Goal: Information Seeking & Learning: Check status

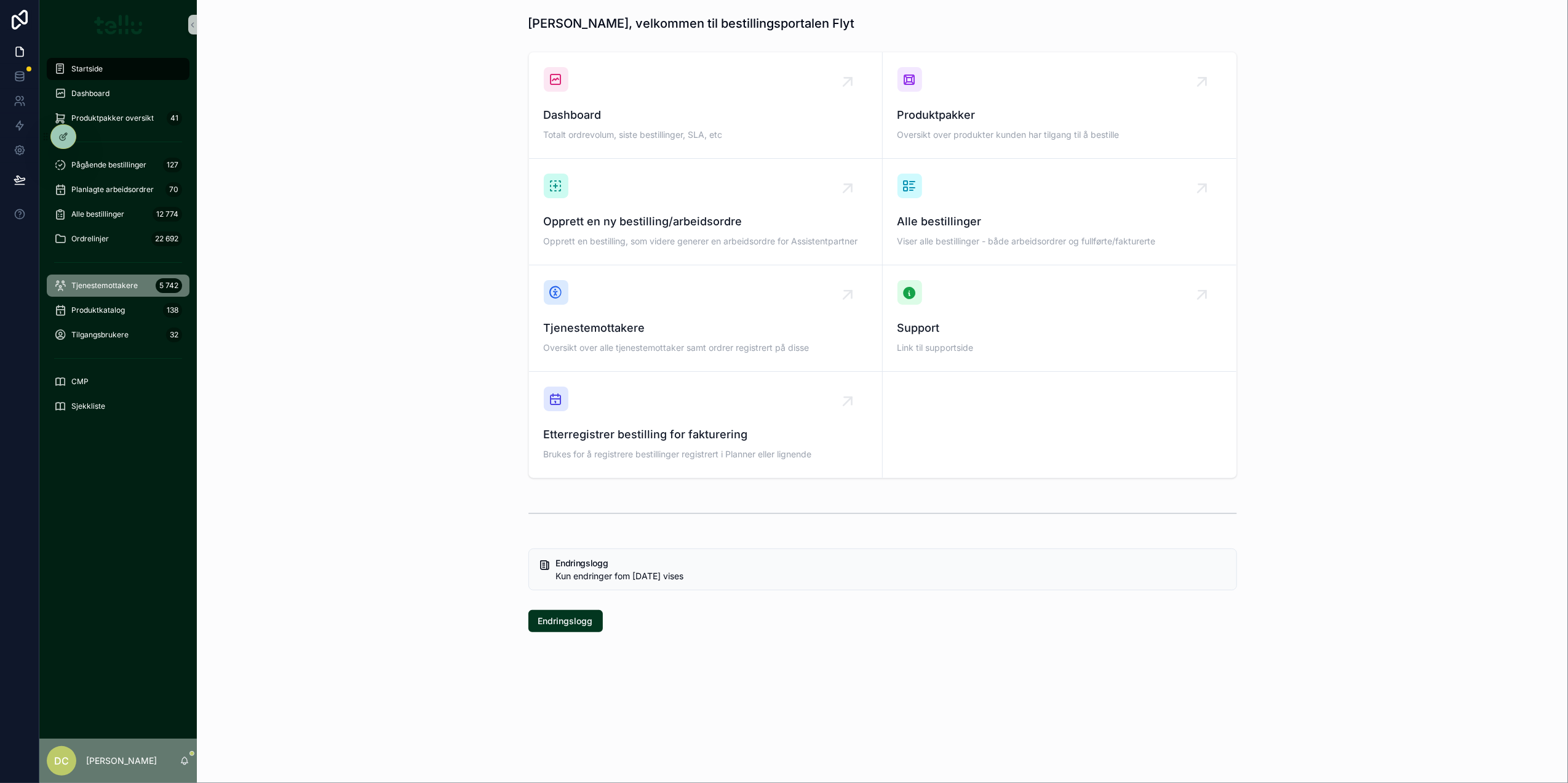
click at [126, 285] on span "Tjenestemottakere" at bounding box center [105, 285] width 67 height 10
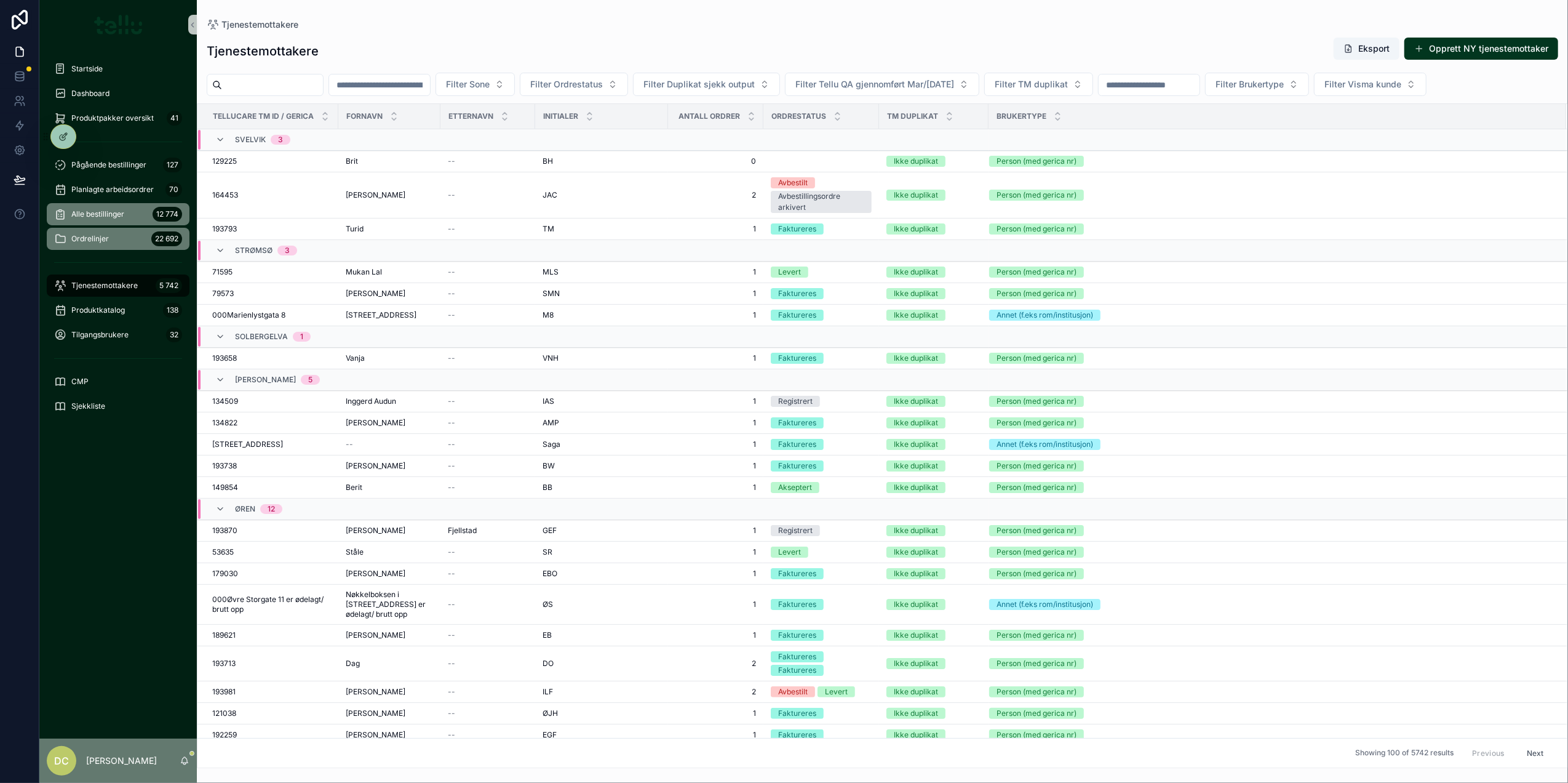
click at [108, 217] on span "Alle bestillinger" at bounding box center [98, 214] width 53 height 10
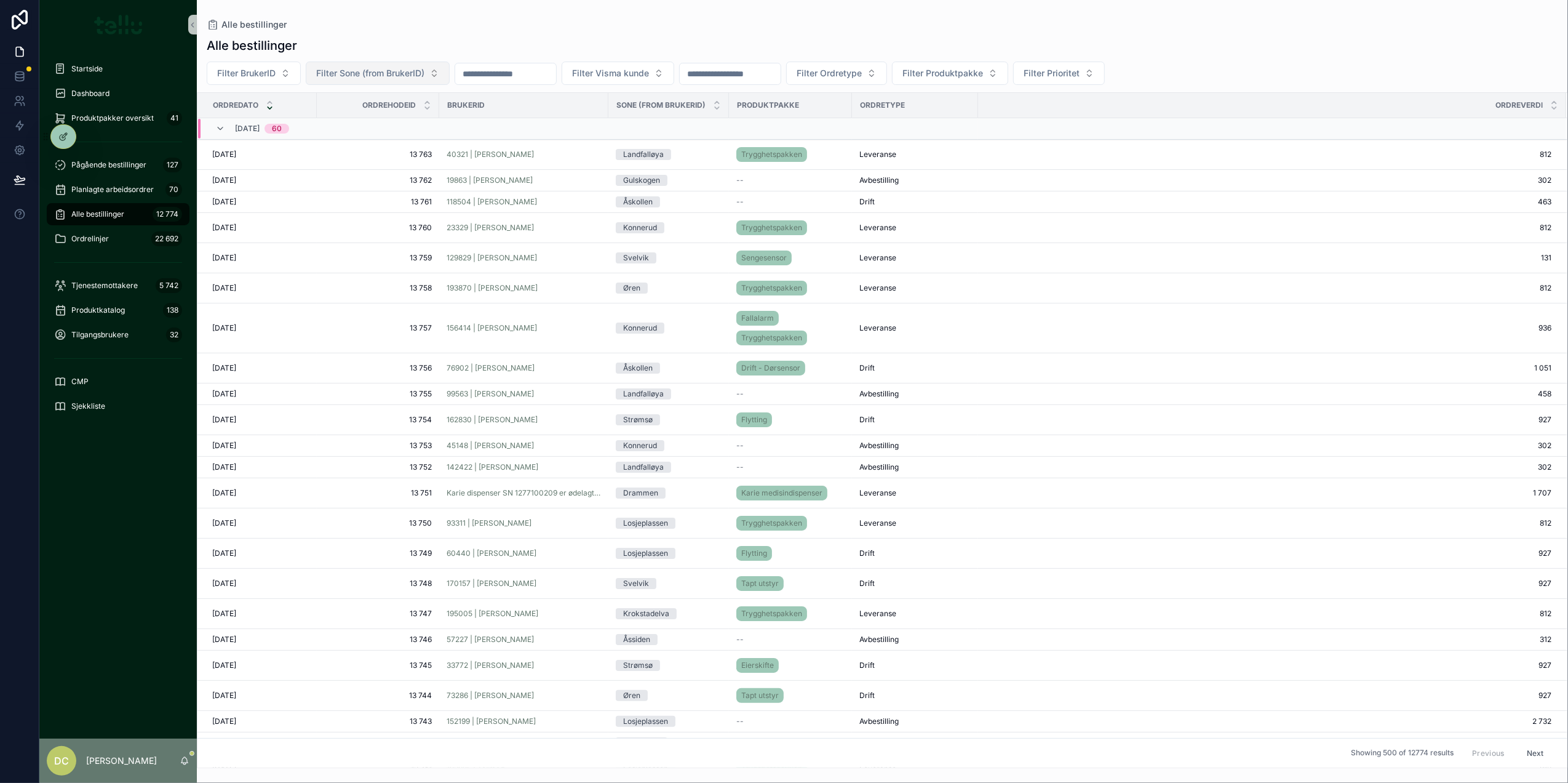
click at [330, 74] on span "Filter Sone (from BrukerID)" at bounding box center [370, 74] width 108 height 12
click at [285, 75] on button "Filter BrukerID" at bounding box center [254, 74] width 94 height 24
click at [445, 78] on button "Filter Sone (from BrukerID)" at bounding box center [377, 74] width 144 height 24
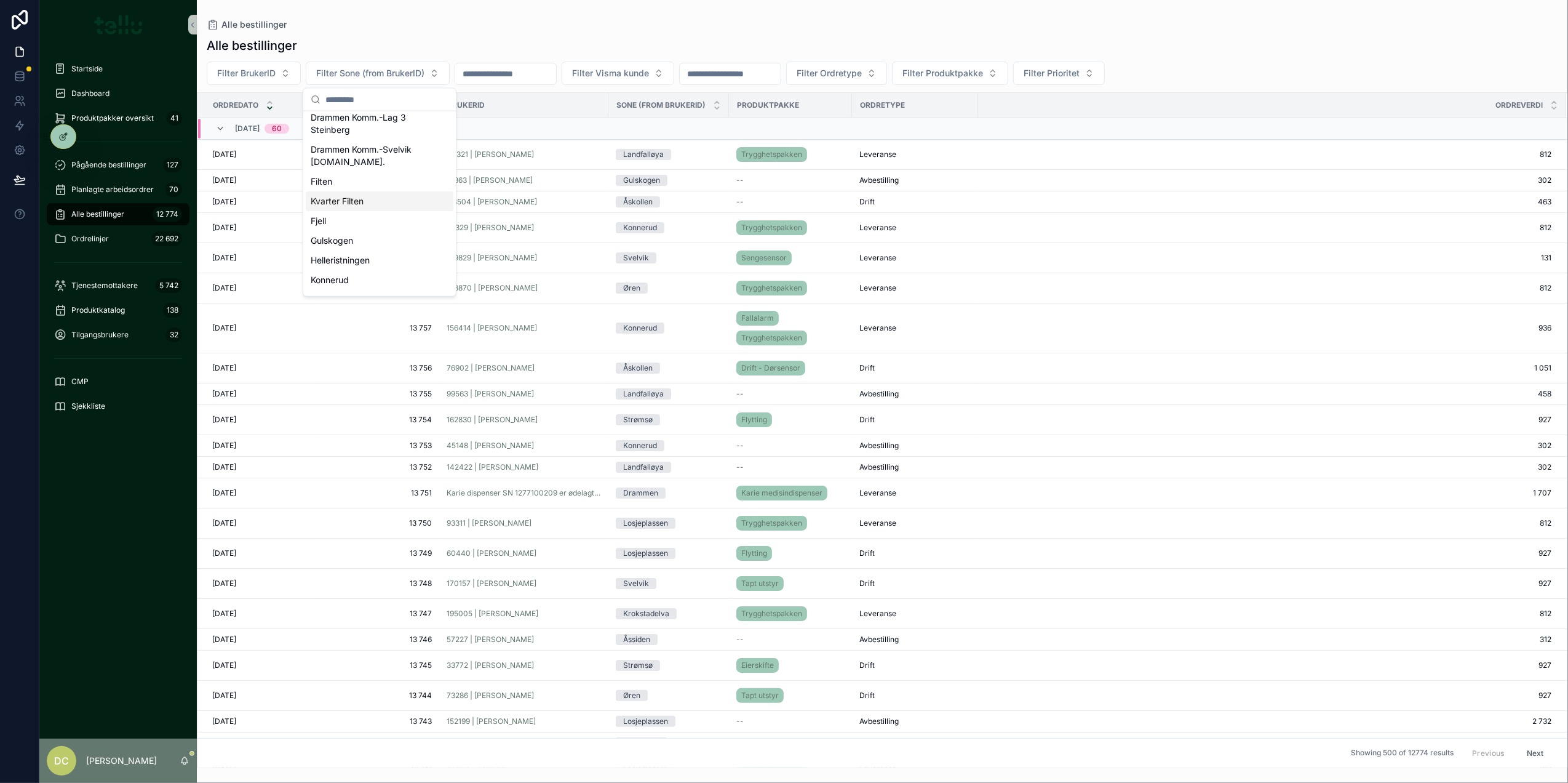
click at [363, 198] on div "Kvarter Filten" at bounding box center [380, 201] width 148 height 19
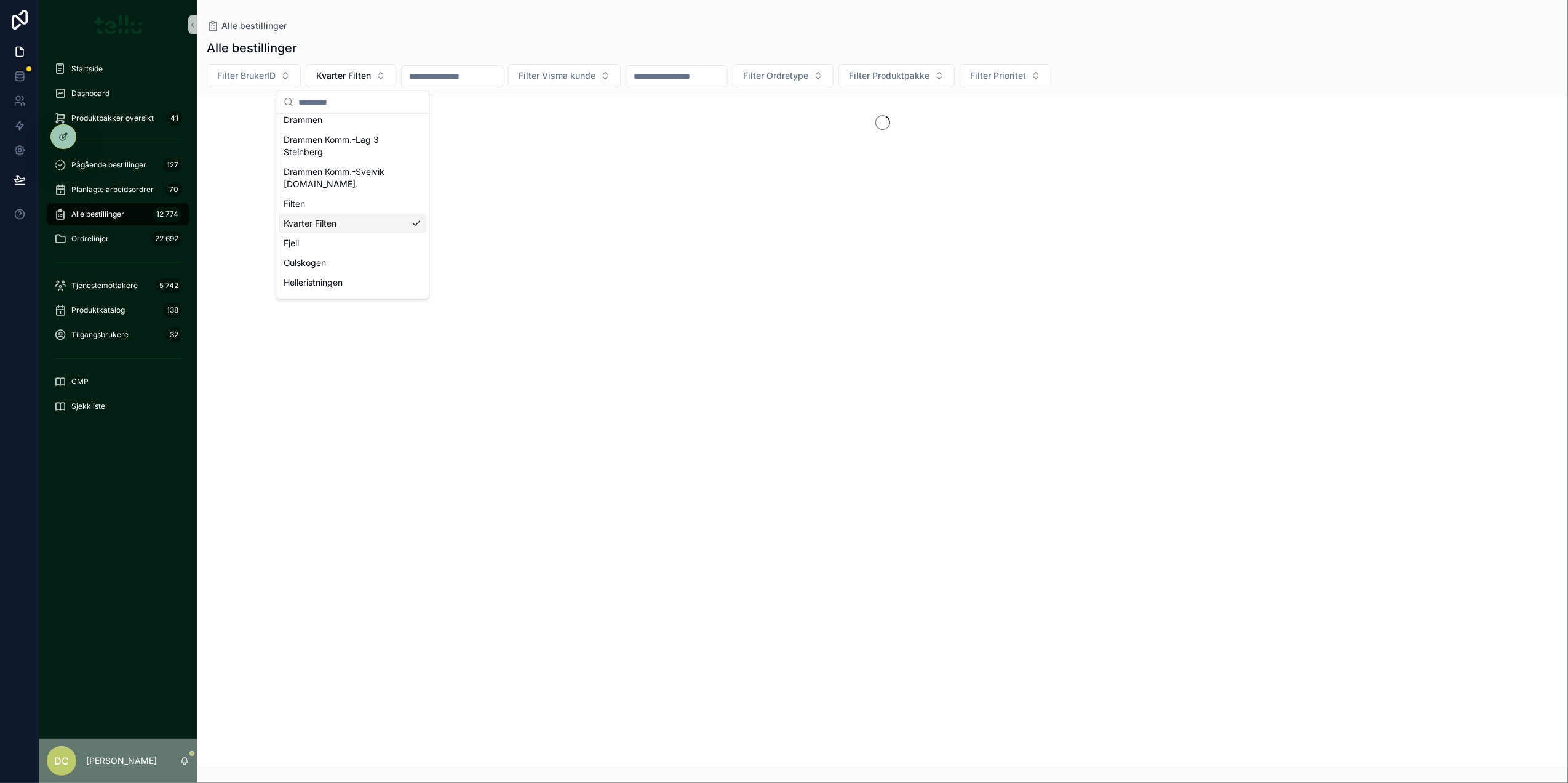
scroll to position [183, 0]
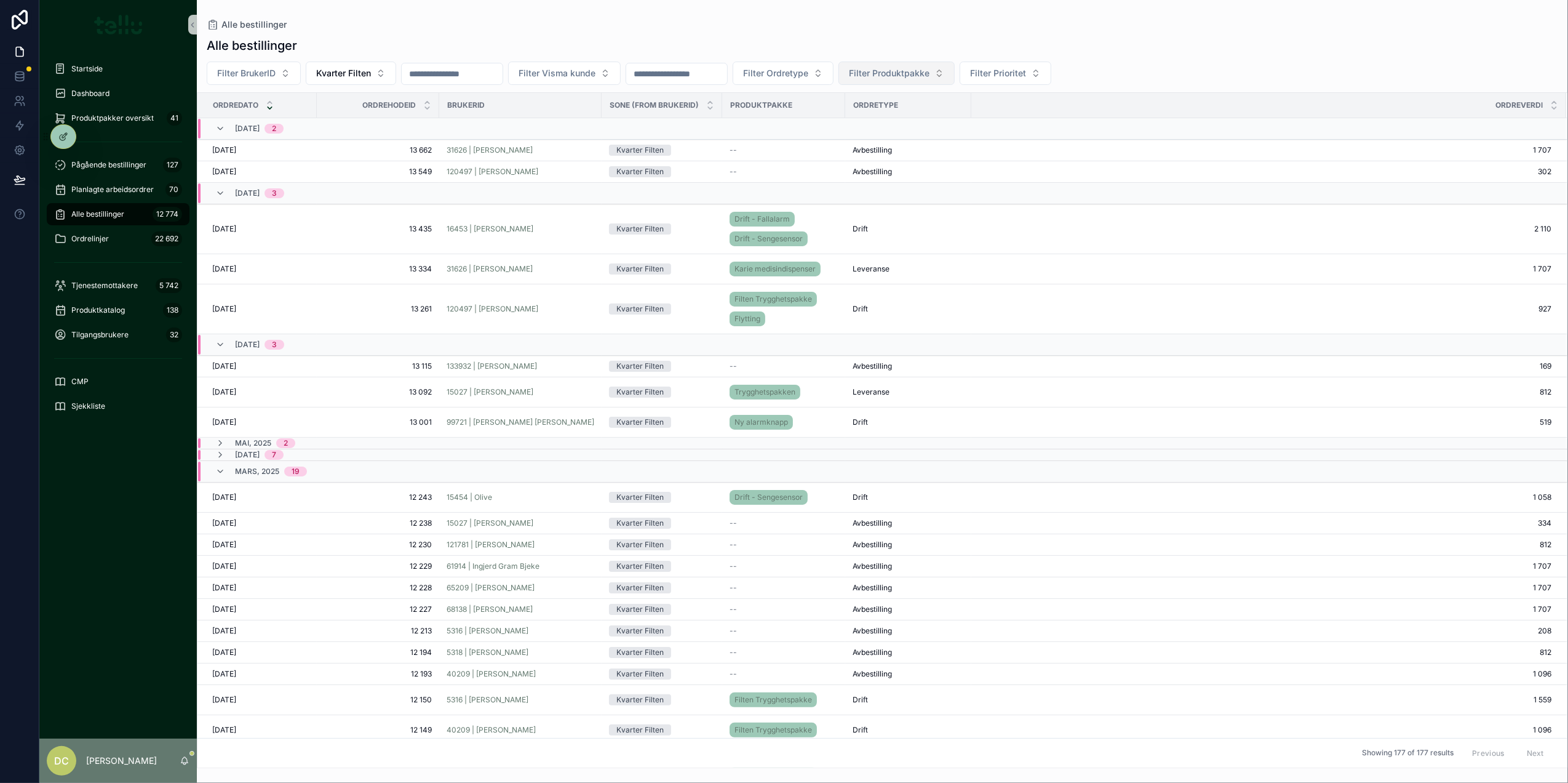
click at [930, 75] on span "Filter Produktpakke" at bounding box center [889, 74] width 80 height 12
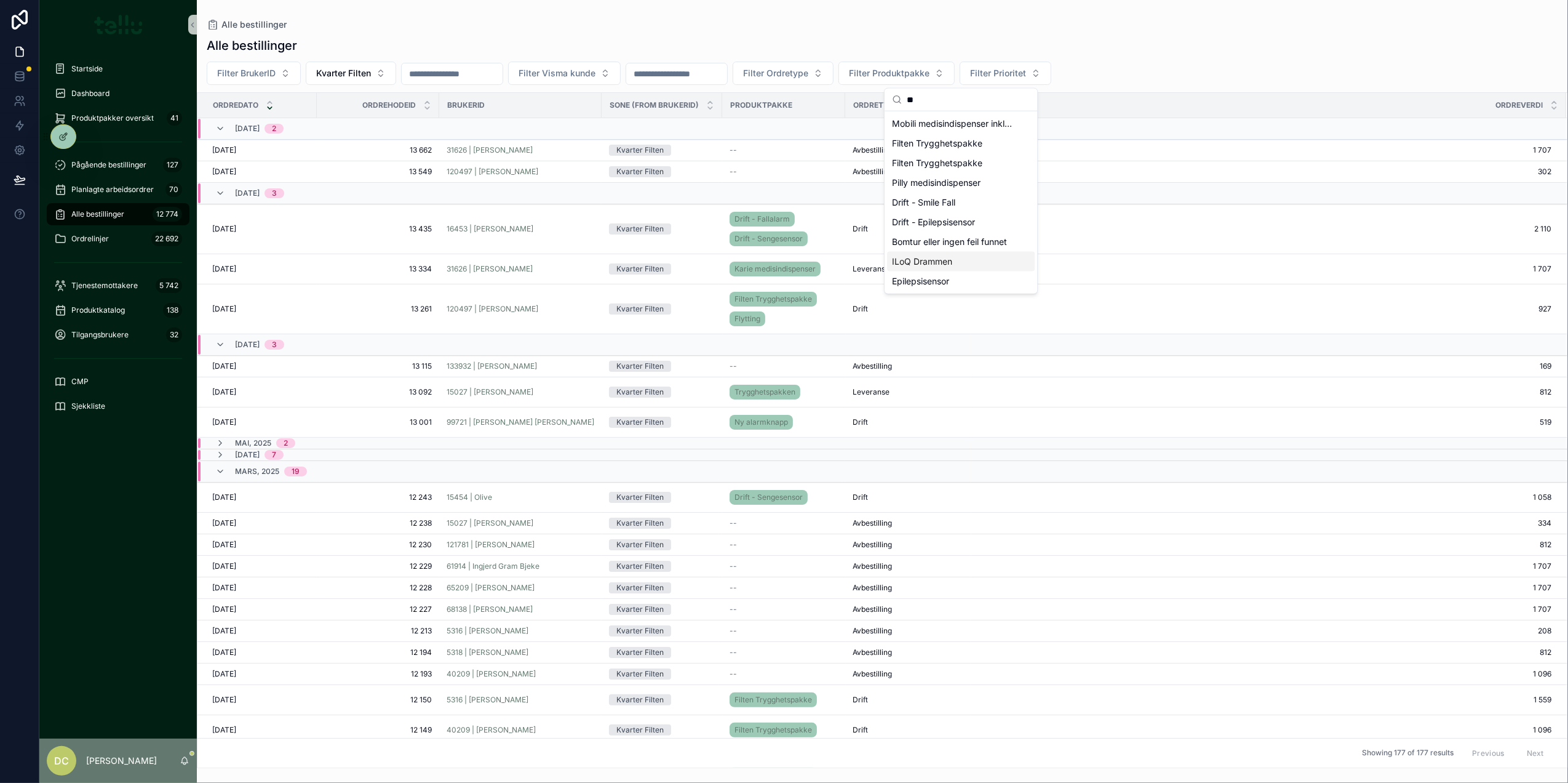
type input "**"
click at [946, 258] on span "ILoQ Drammen" at bounding box center [921, 262] width 60 height 12
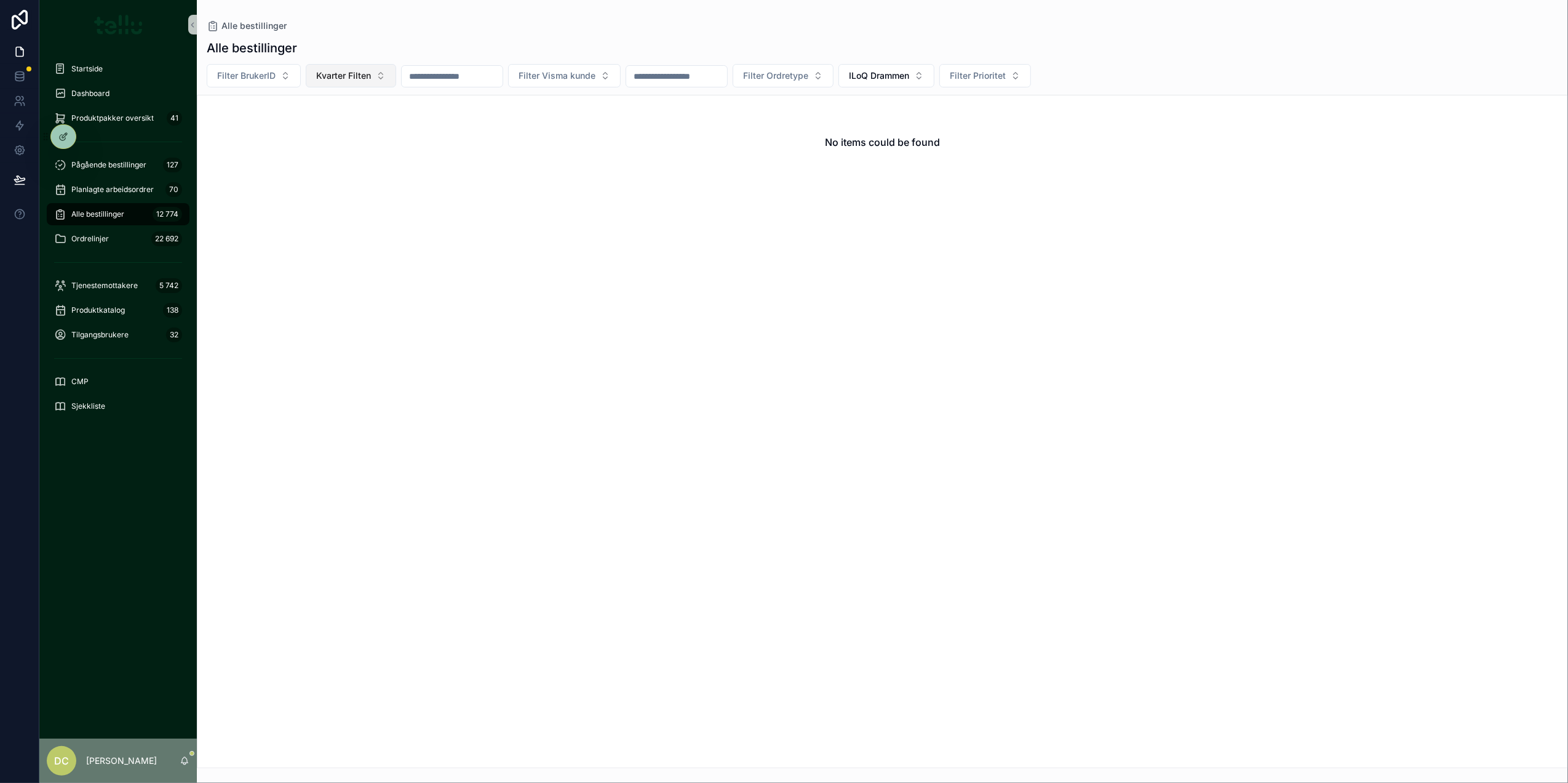
click at [379, 78] on button "Kvarter Filten" at bounding box center [351, 76] width 90 height 24
click at [317, 237] on div "Filten" at bounding box center [352, 234] width 148 height 19
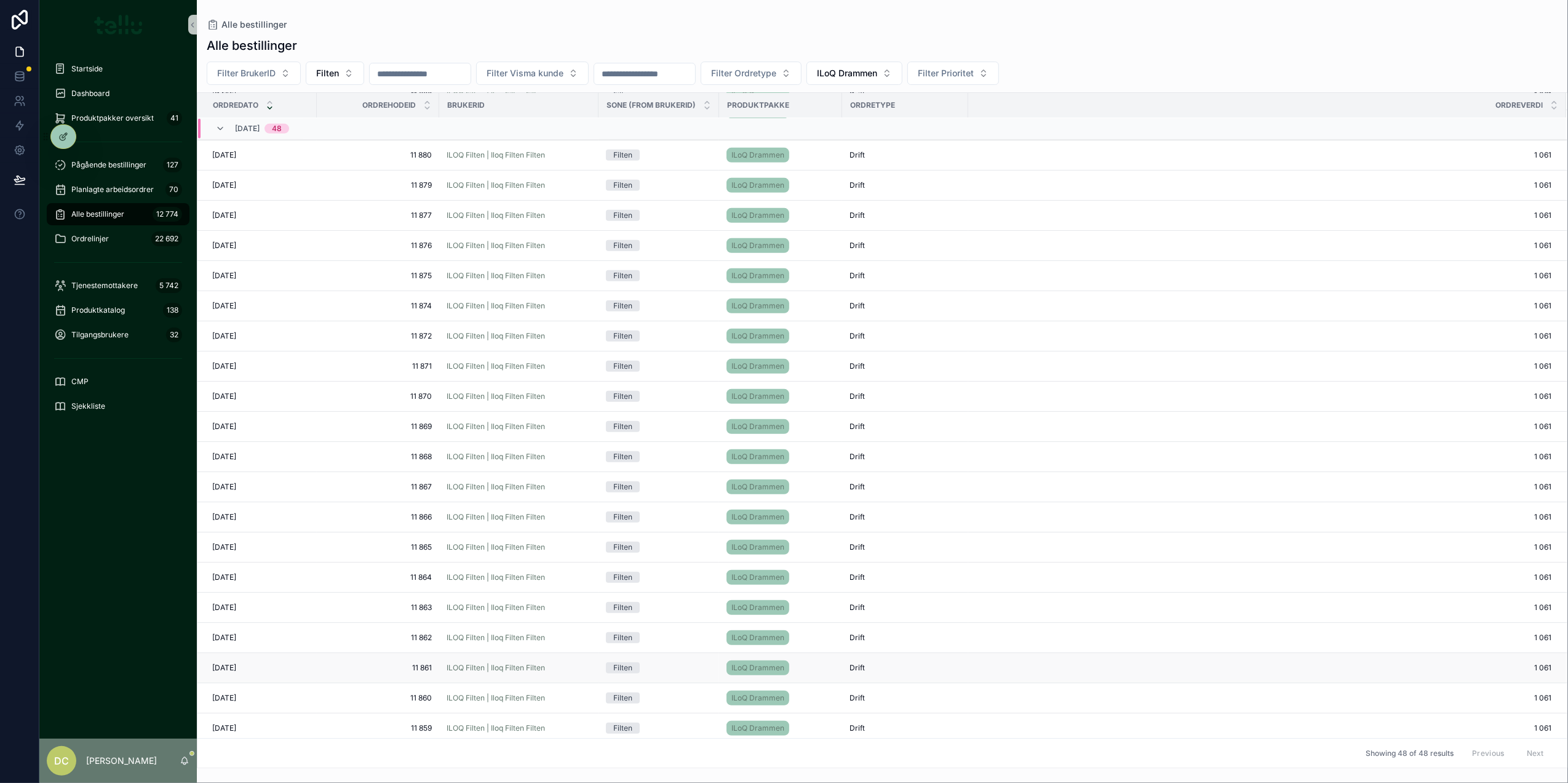
scroll to position [872, 0]
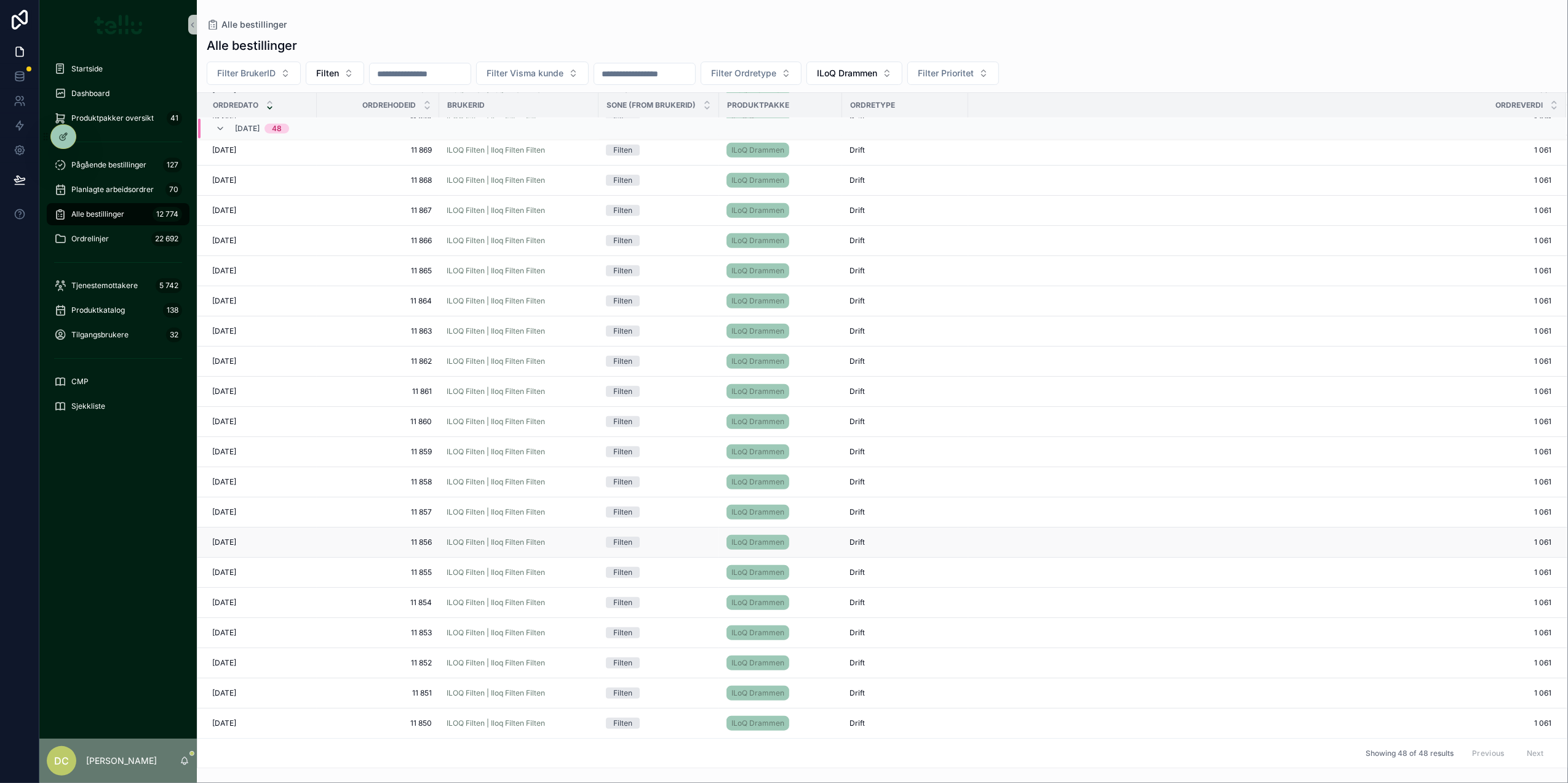
click at [359, 544] on span "11 856" at bounding box center [377, 542] width 108 height 10
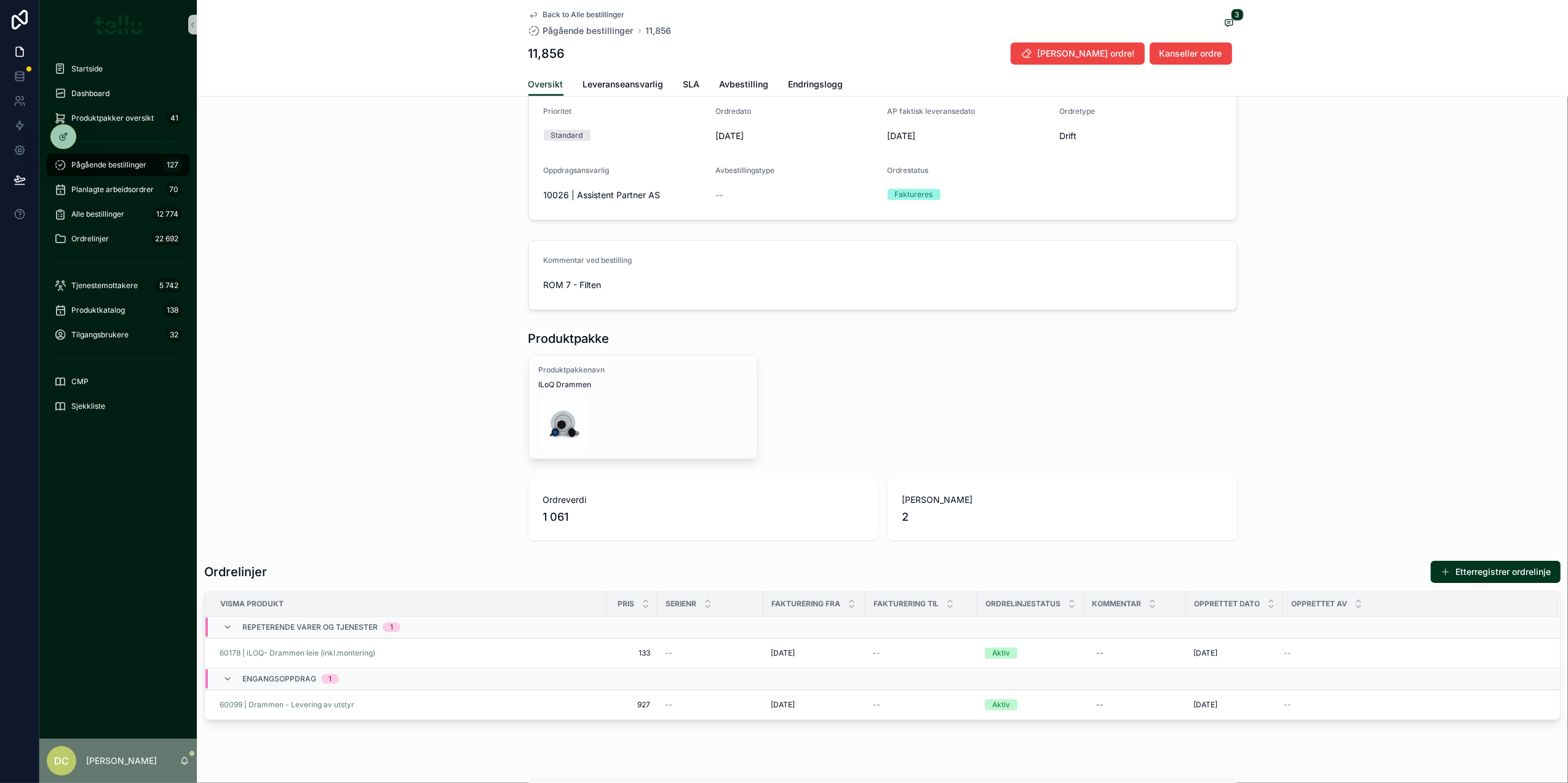
scroll to position [656, 0]
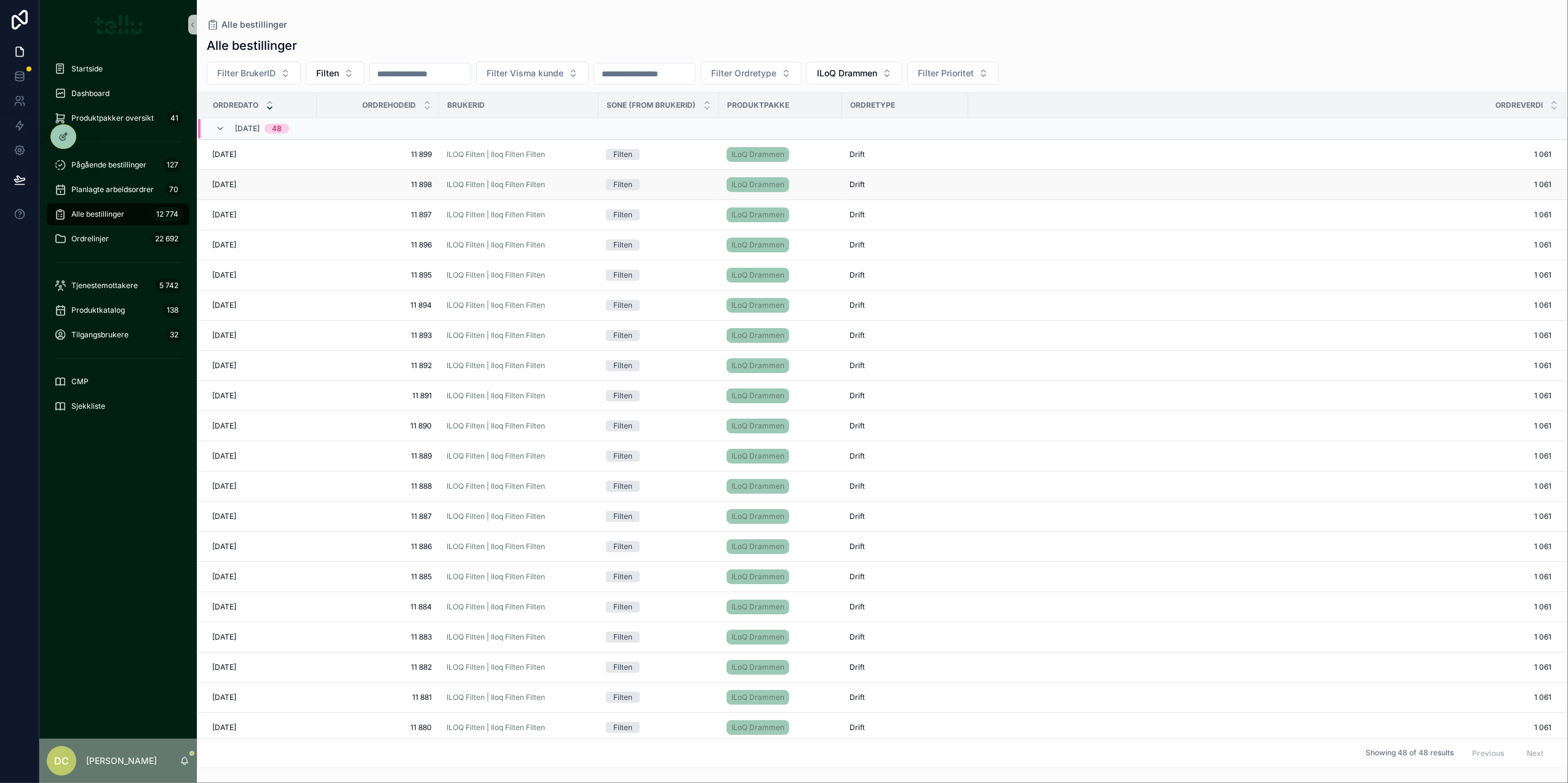
click at [279, 182] on div "[DATE] [DATE]" at bounding box center [261, 185] width 97 height 10
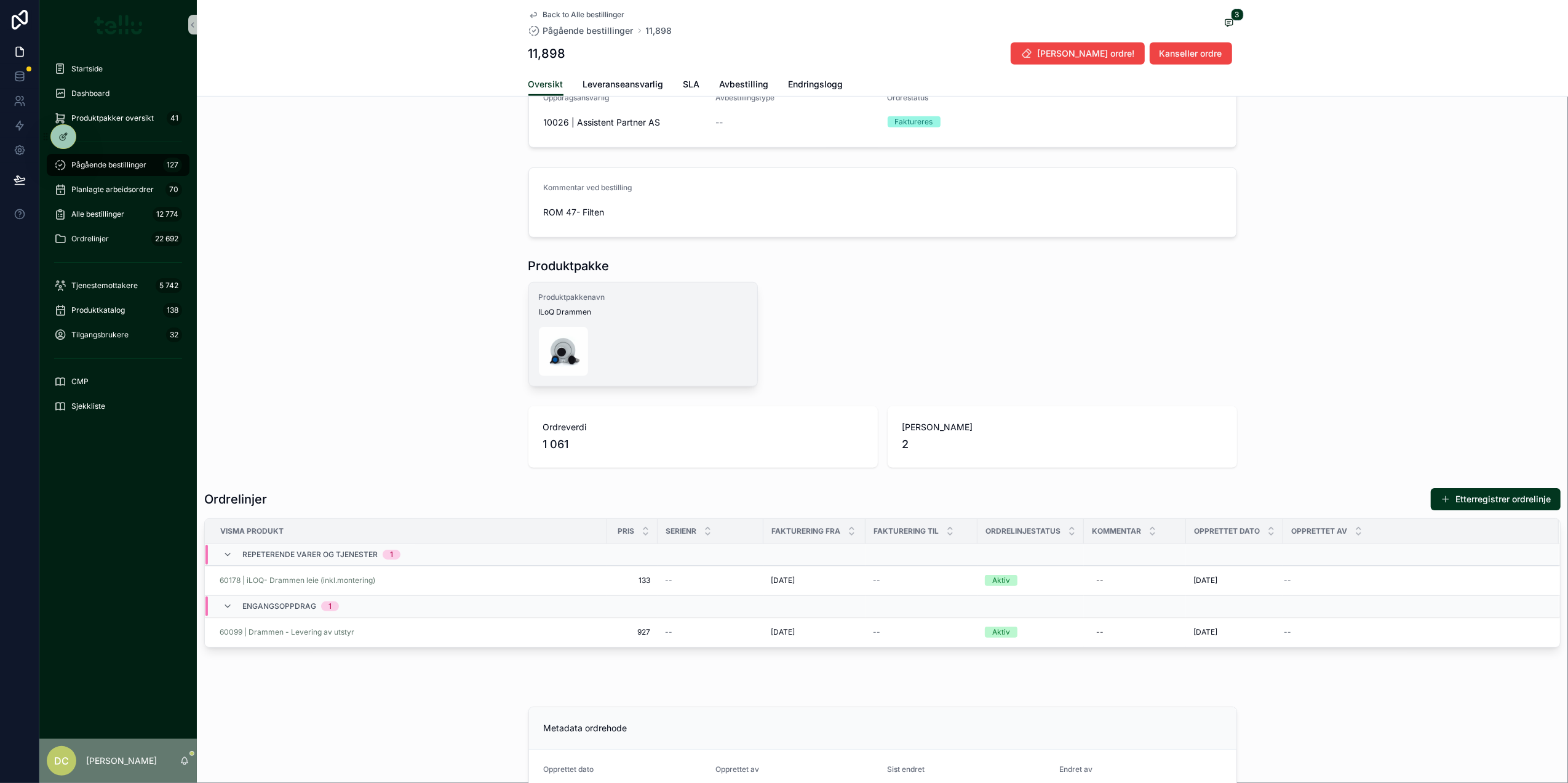
scroll to position [739, 0]
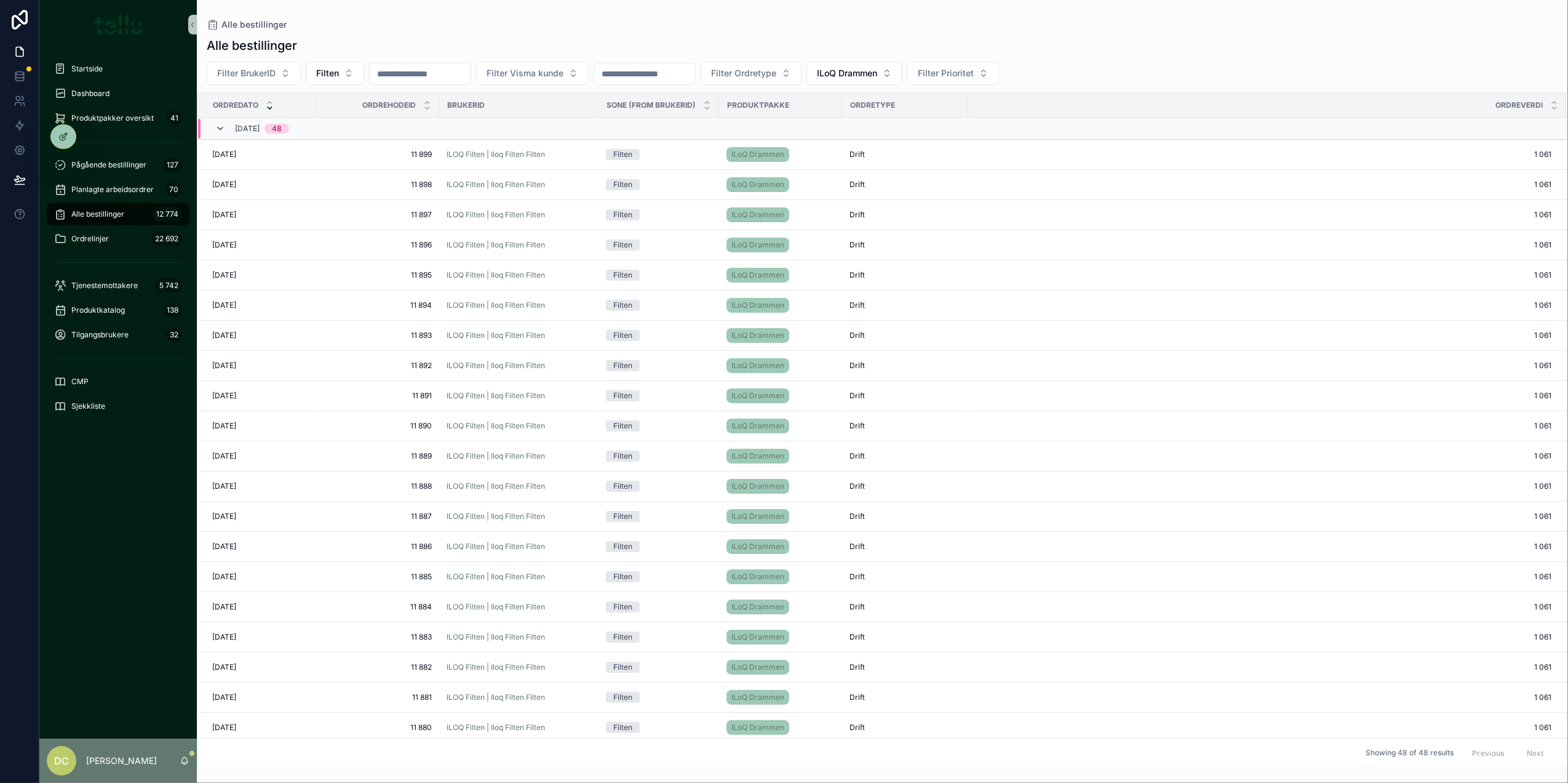
click at [219, 128] on icon "scrollable content" at bounding box center [220, 128] width 10 height 10
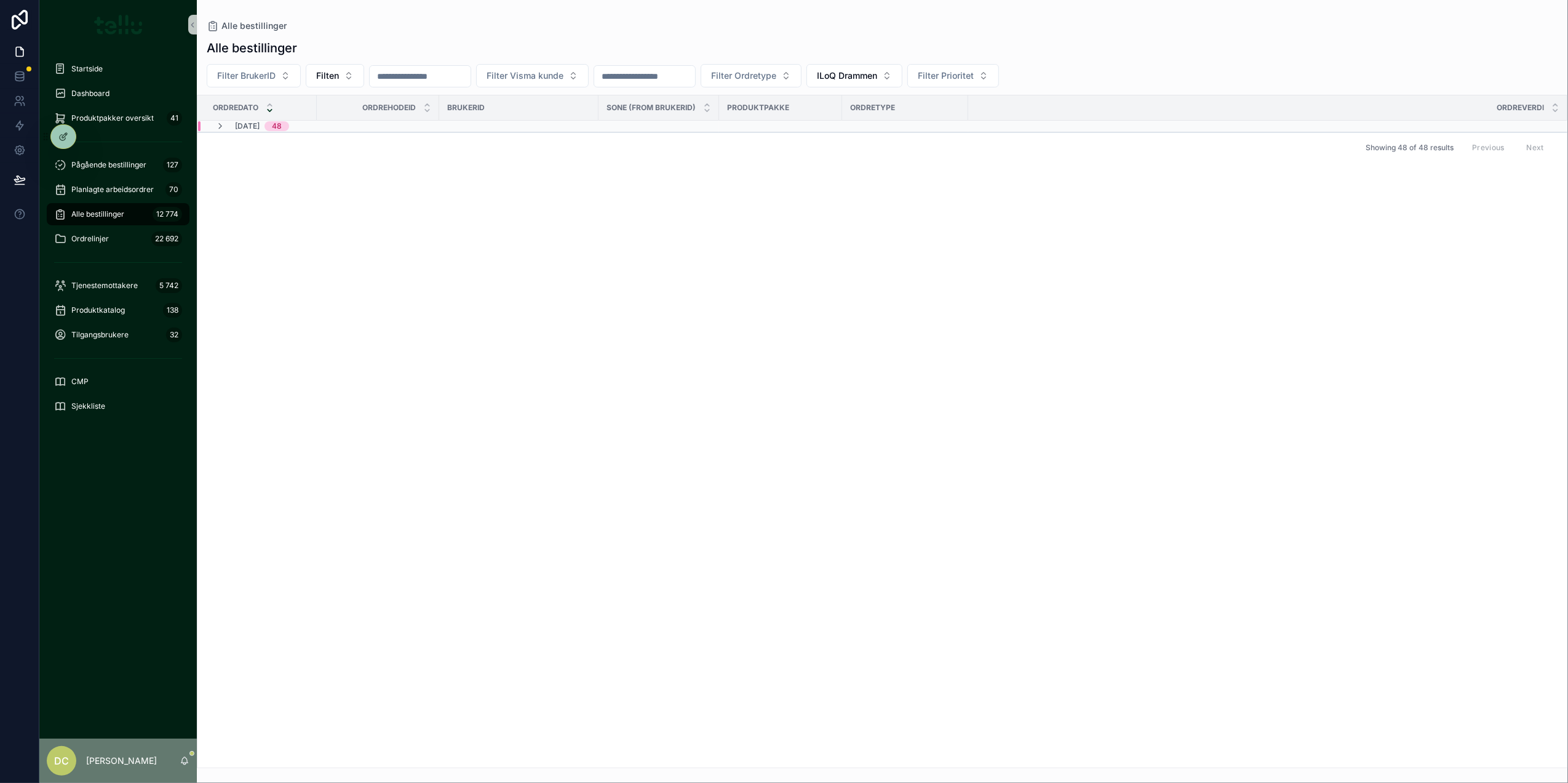
click at [219, 128] on icon "scrollable content" at bounding box center [220, 126] width 10 height 10
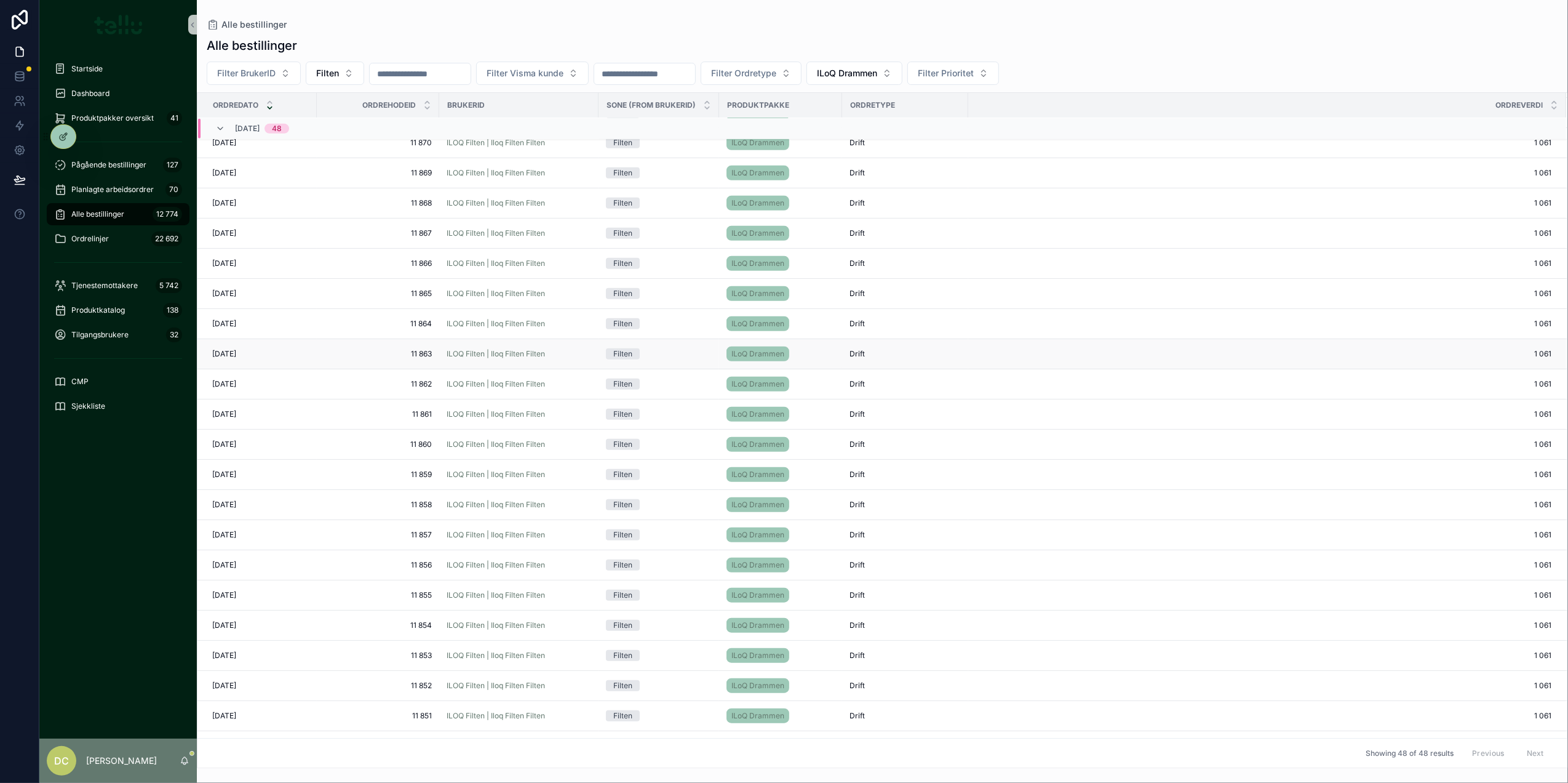
scroll to position [872, 0]
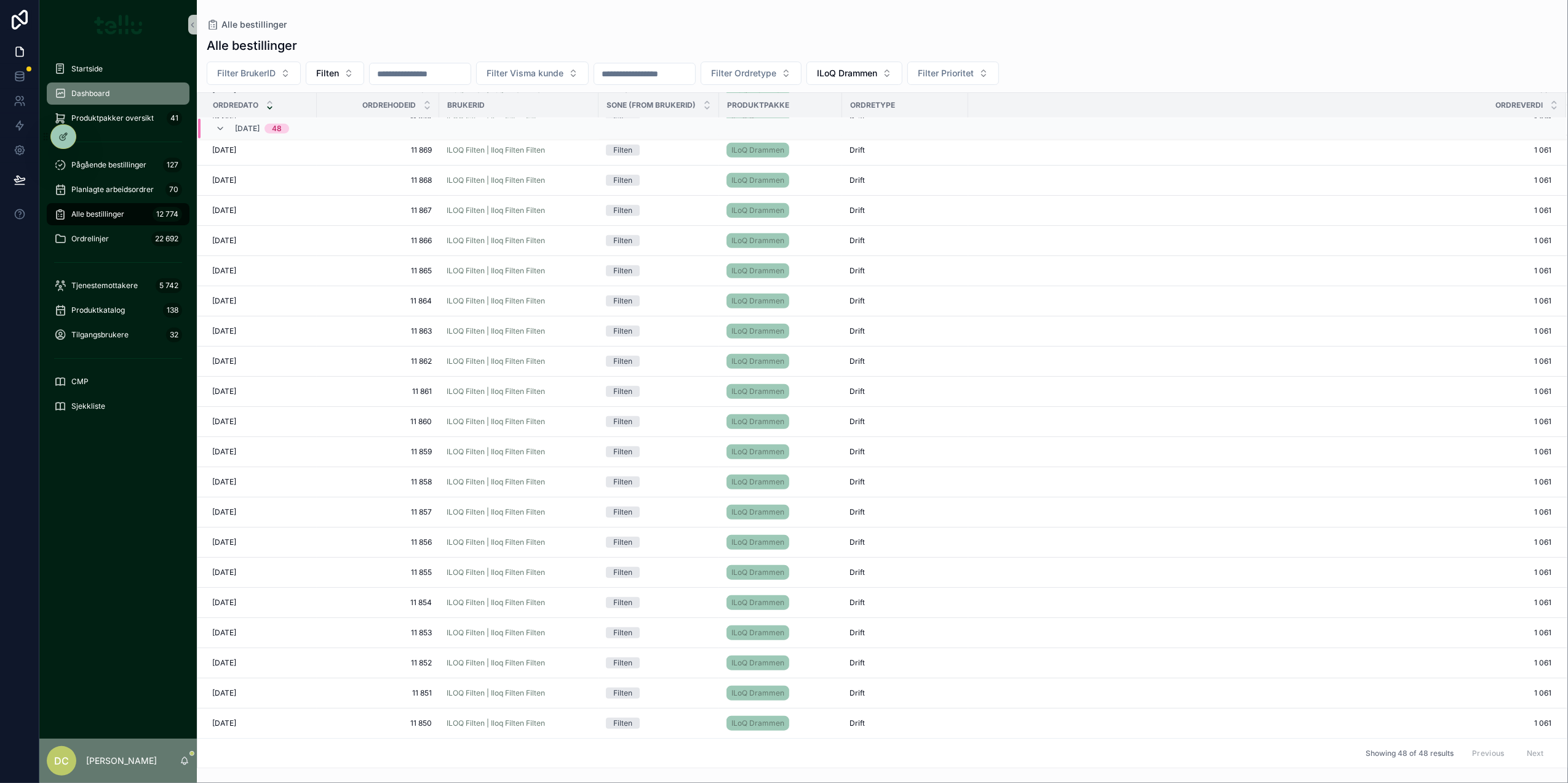
click at [105, 89] on span "Dashboard" at bounding box center [90, 94] width 38 height 10
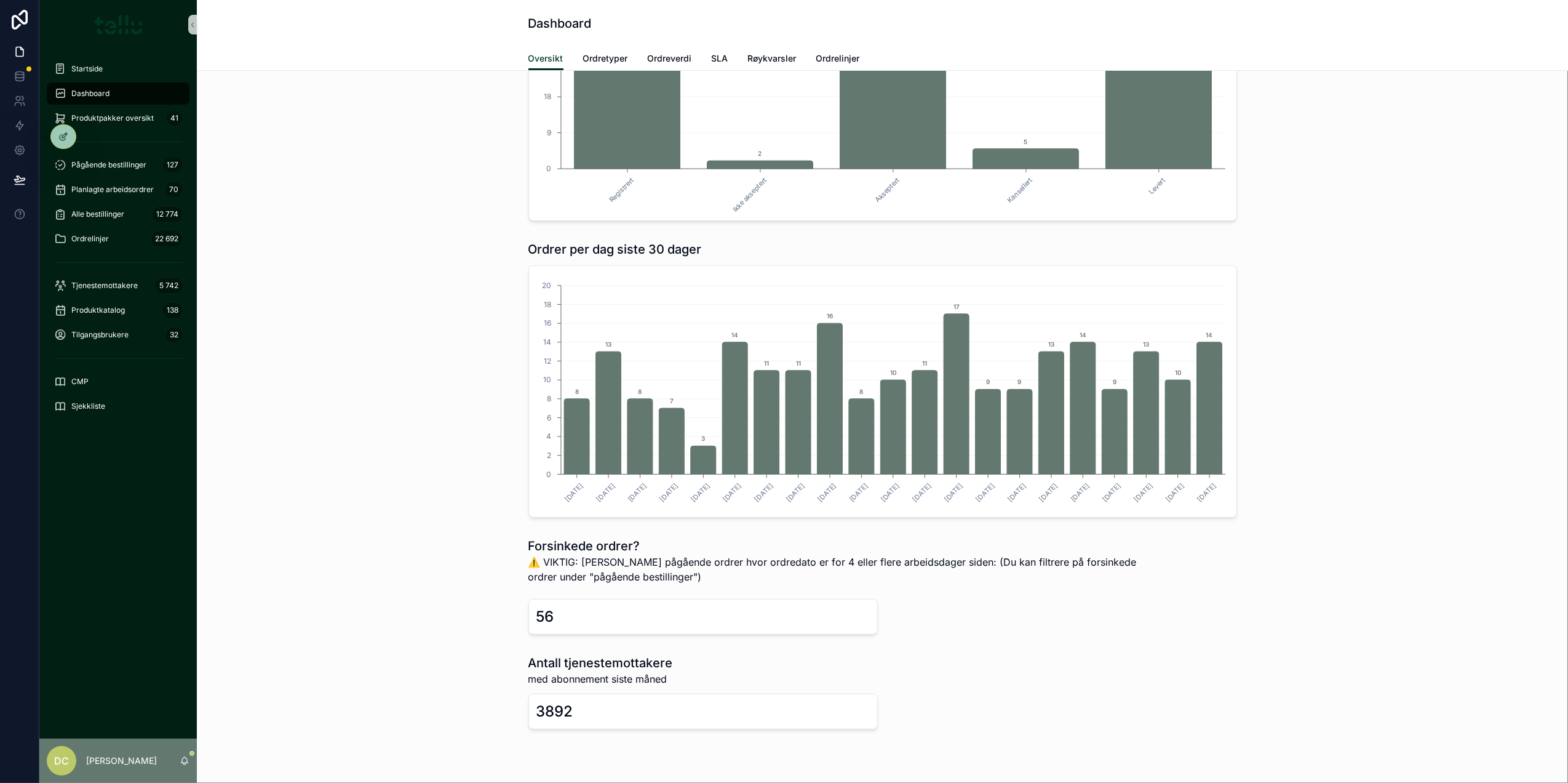
scroll to position [164, 0]
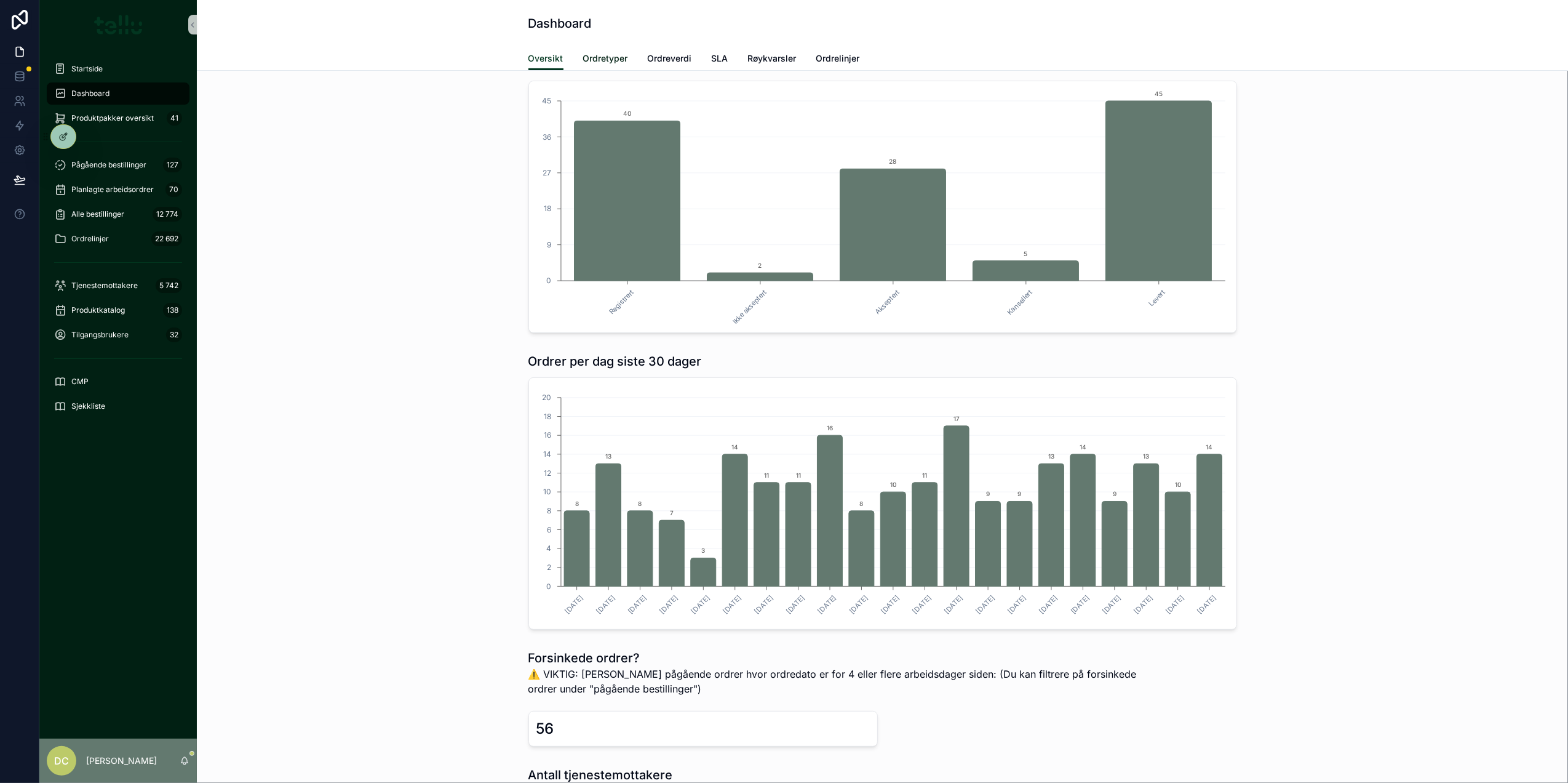
click at [610, 60] on span "Ordretyper" at bounding box center [605, 58] width 45 height 12
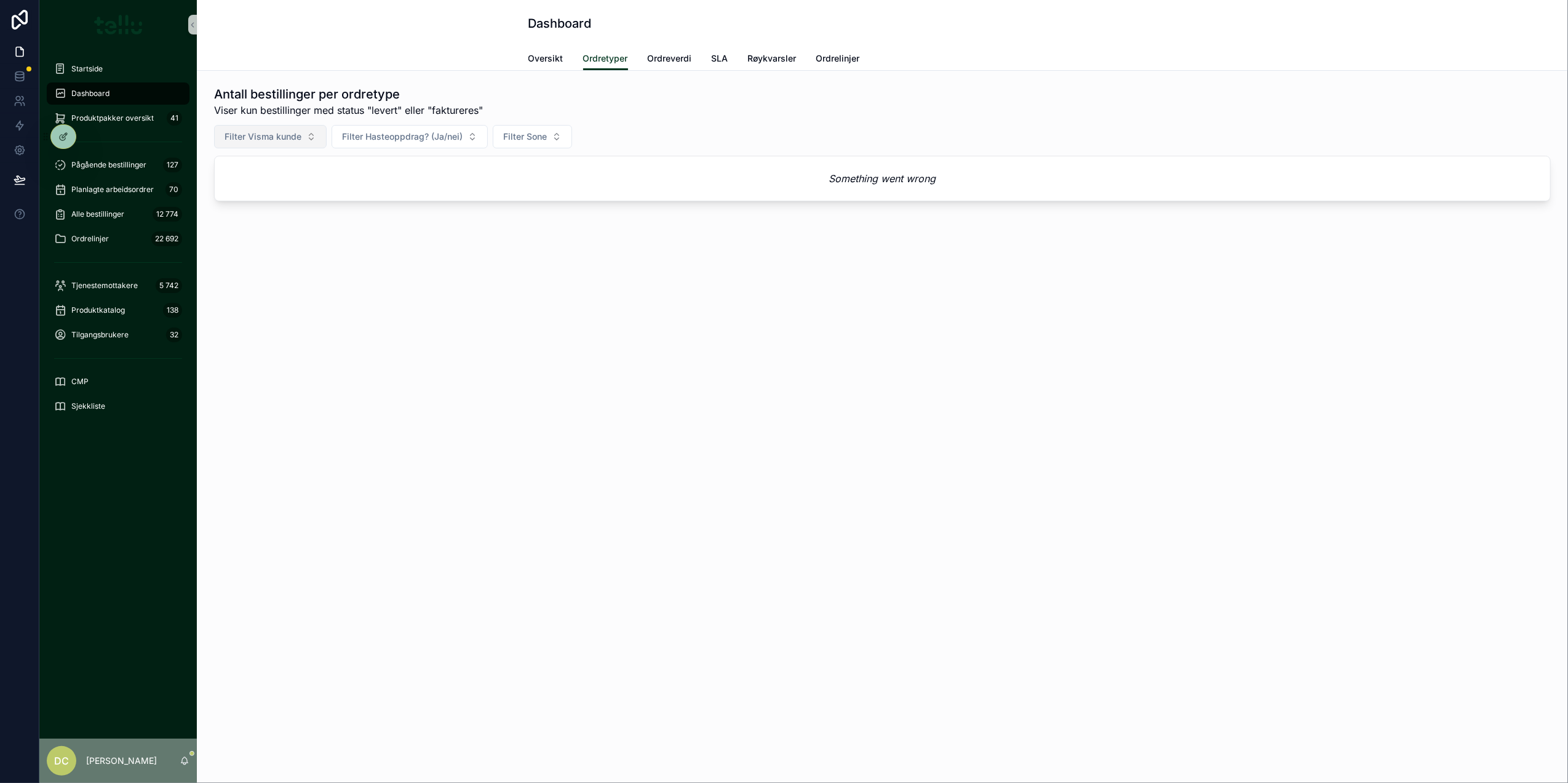
click at [289, 136] on span "Filter Visma kunde" at bounding box center [263, 137] width 77 height 12
click at [679, 57] on span "Ordreverdi" at bounding box center [670, 58] width 44 height 12
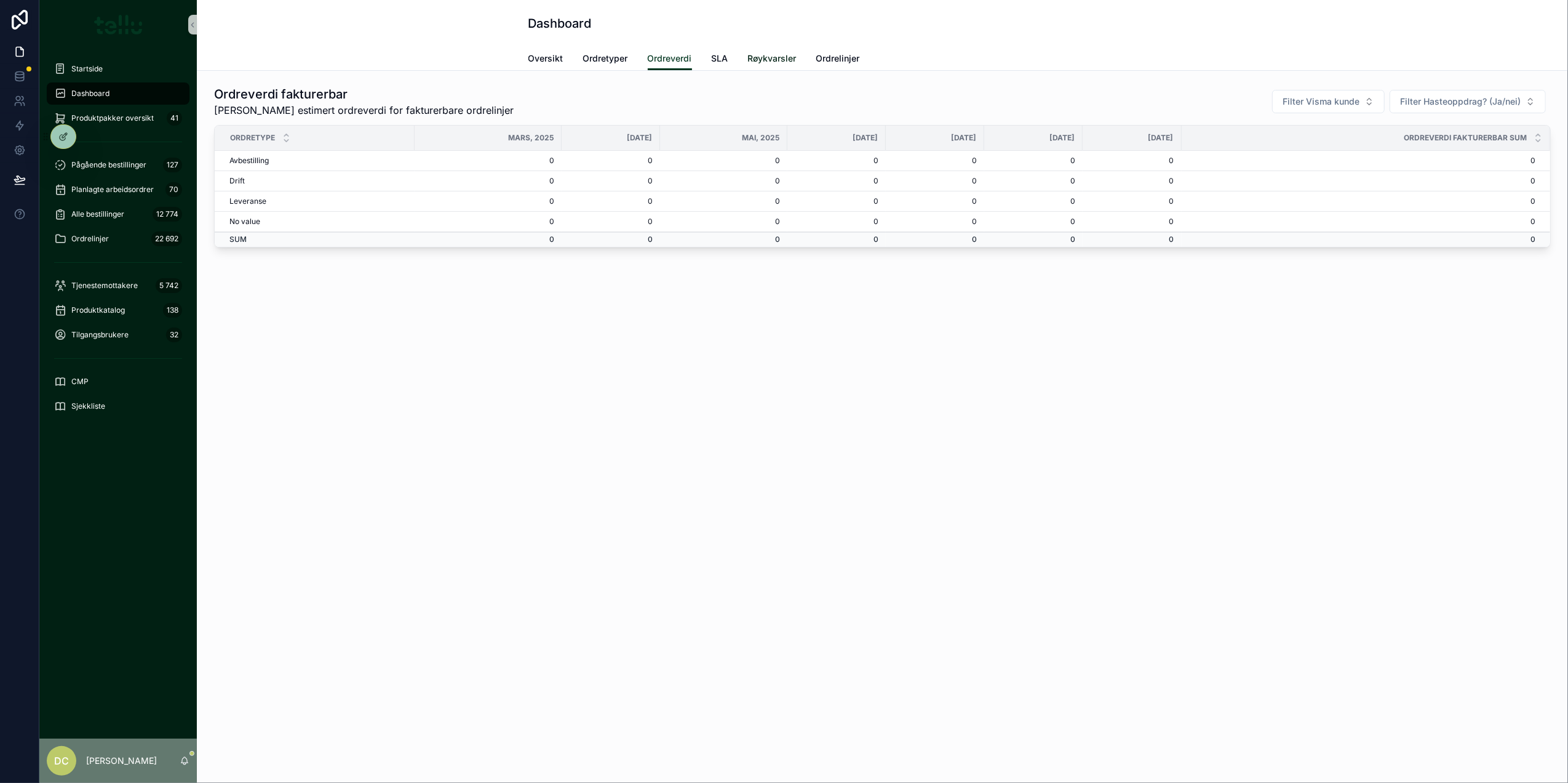
click at [758, 59] on span "Røykvarsler" at bounding box center [772, 58] width 49 height 12
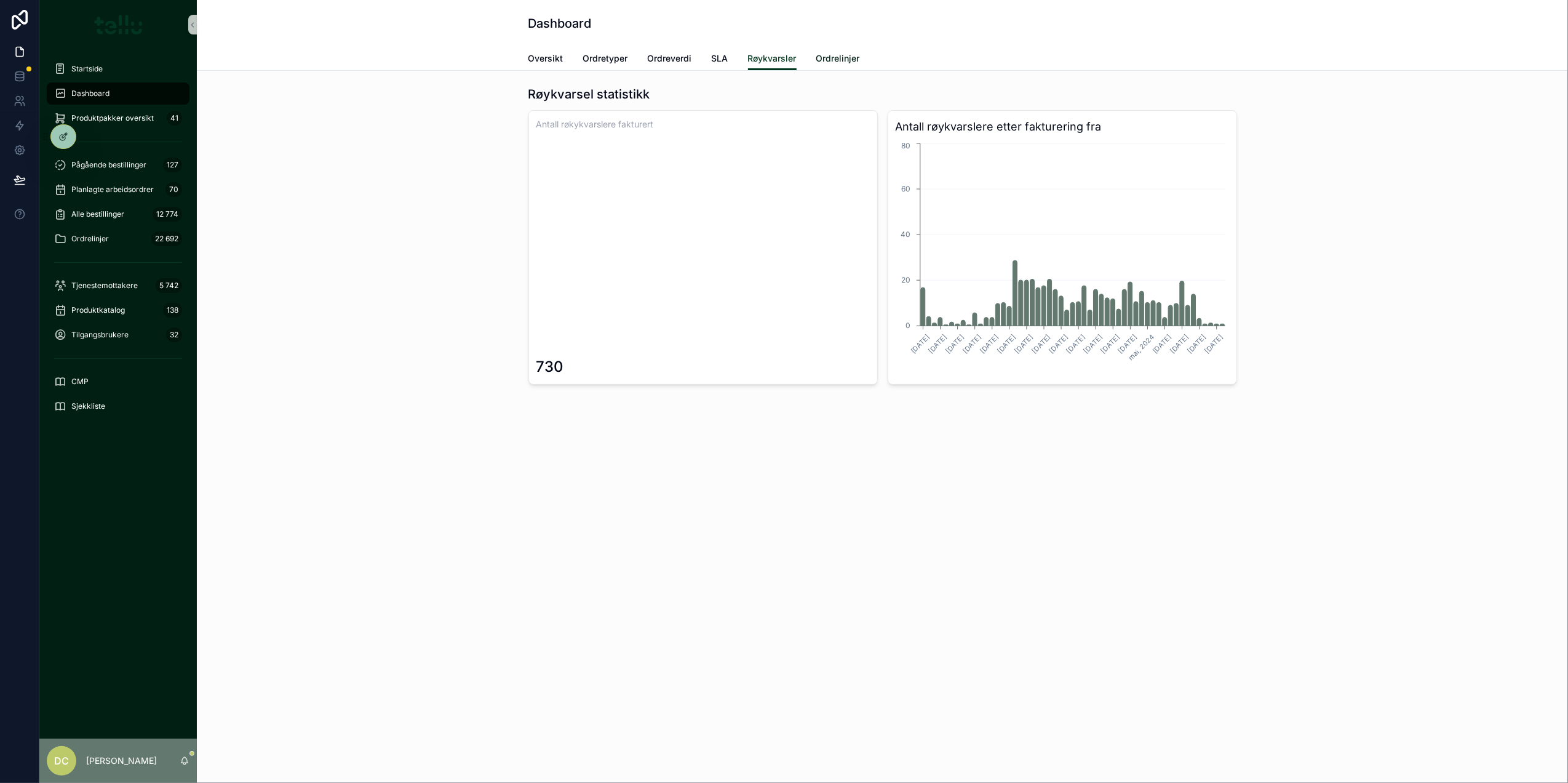
click at [846, 59] on span "Ordrelinjer" at bounding box center [837, 58] width 44 height 12
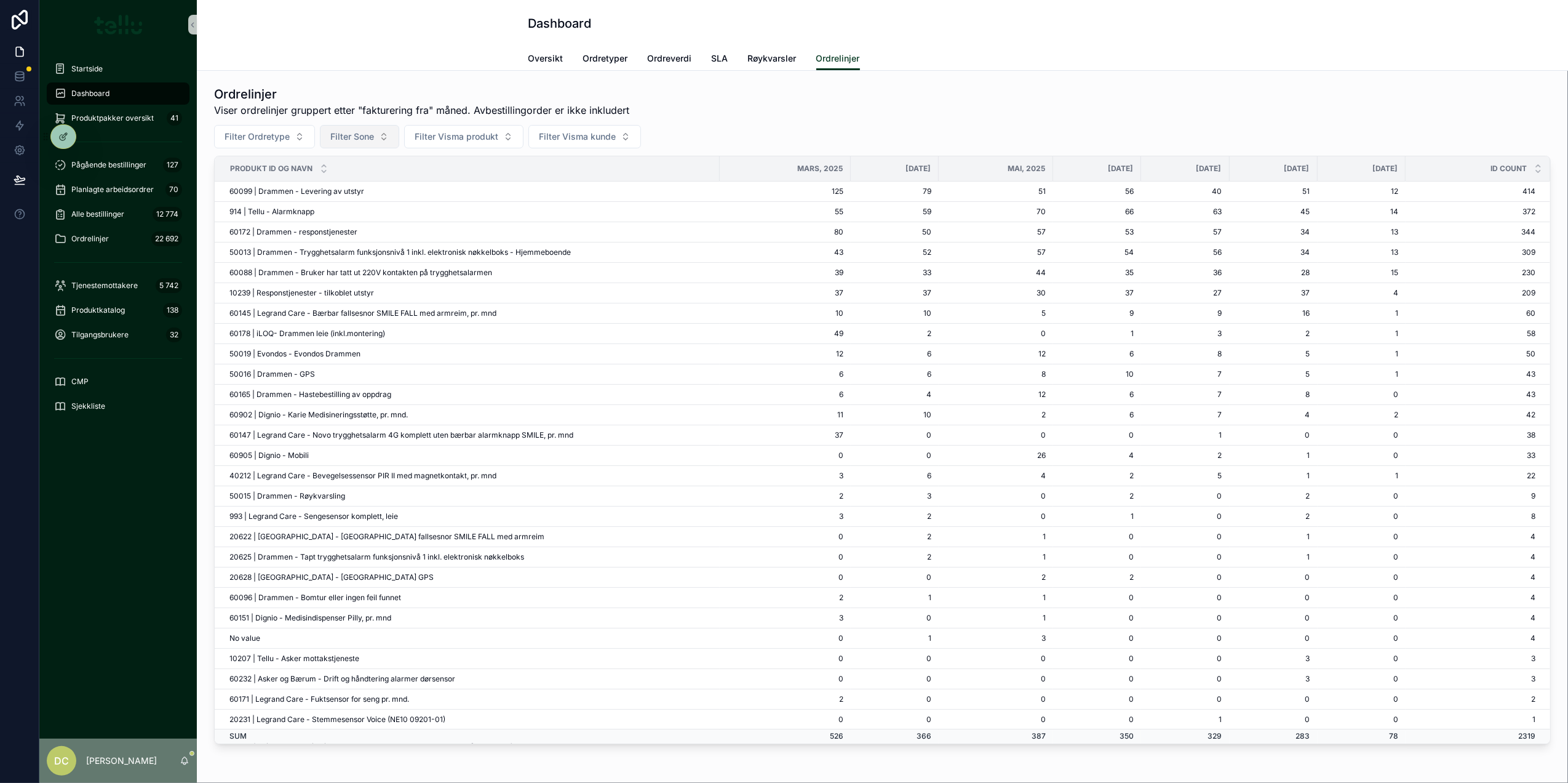
click at [380, 138] on button "Filter Sone" at bounding box center [359, 137] width 79 height 24
click at [310, 330] on div "Filten" at bounding box center [359, 327] width 148 height 19
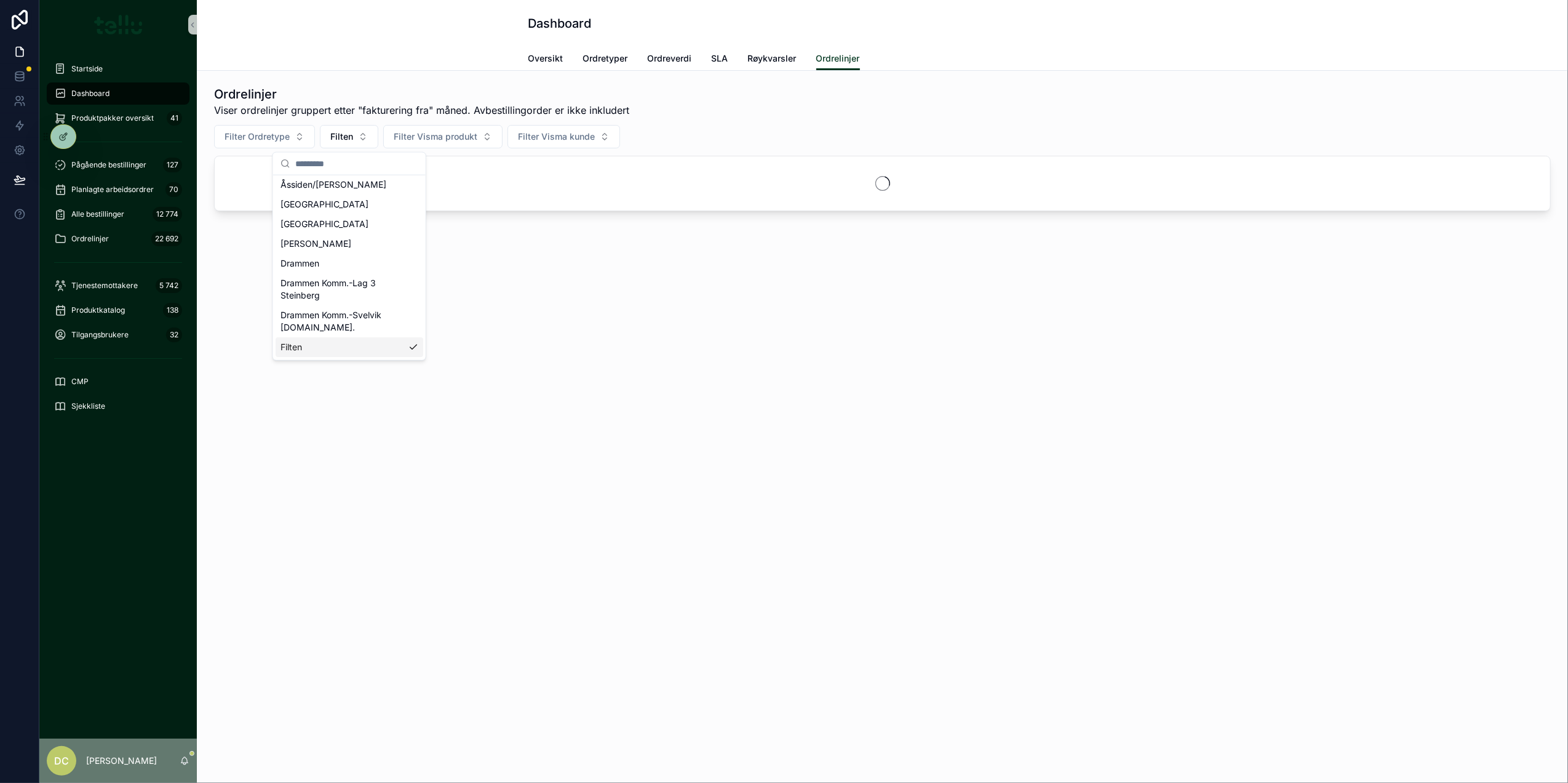
scroll to position [101, 0]
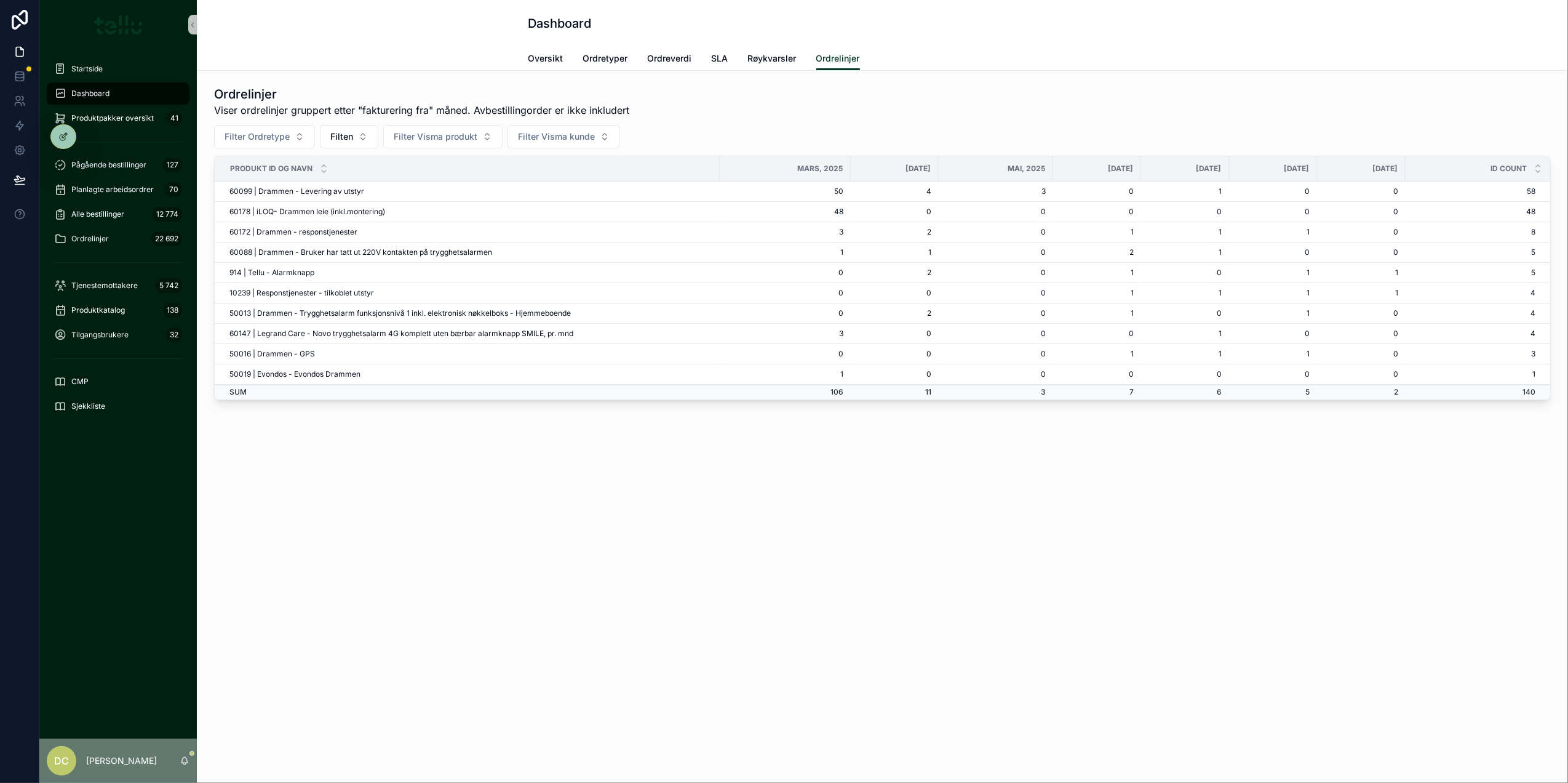
click at [353, 212] on td "60178 | iLOQ- Drammen leie (inkl.montering)" at bounding box center [467, 212] width 505 height 20
drag, startPoint x: 228, startPoint y: 212, endPoint x: 1545, endPoint y: 212, distance: 1317.0
click at [1545, 212] on tr "60178 | iLOQ- Drammen leie (inkl.montering) 48 0 0 0 0 0 0 48" at bounding box center [882, 212] width 1336 height 20
click at [1076, 119] on div "Ordrelinjer Viser ordrelinjer gruppert etter "fakturering fra" måned. Avbestill…" at bounding box center [883, 242] width 1336 height 314
click at [108, 282] on span "Tjenestemottakere" at bounding box center [105, 285] width 67 height 10
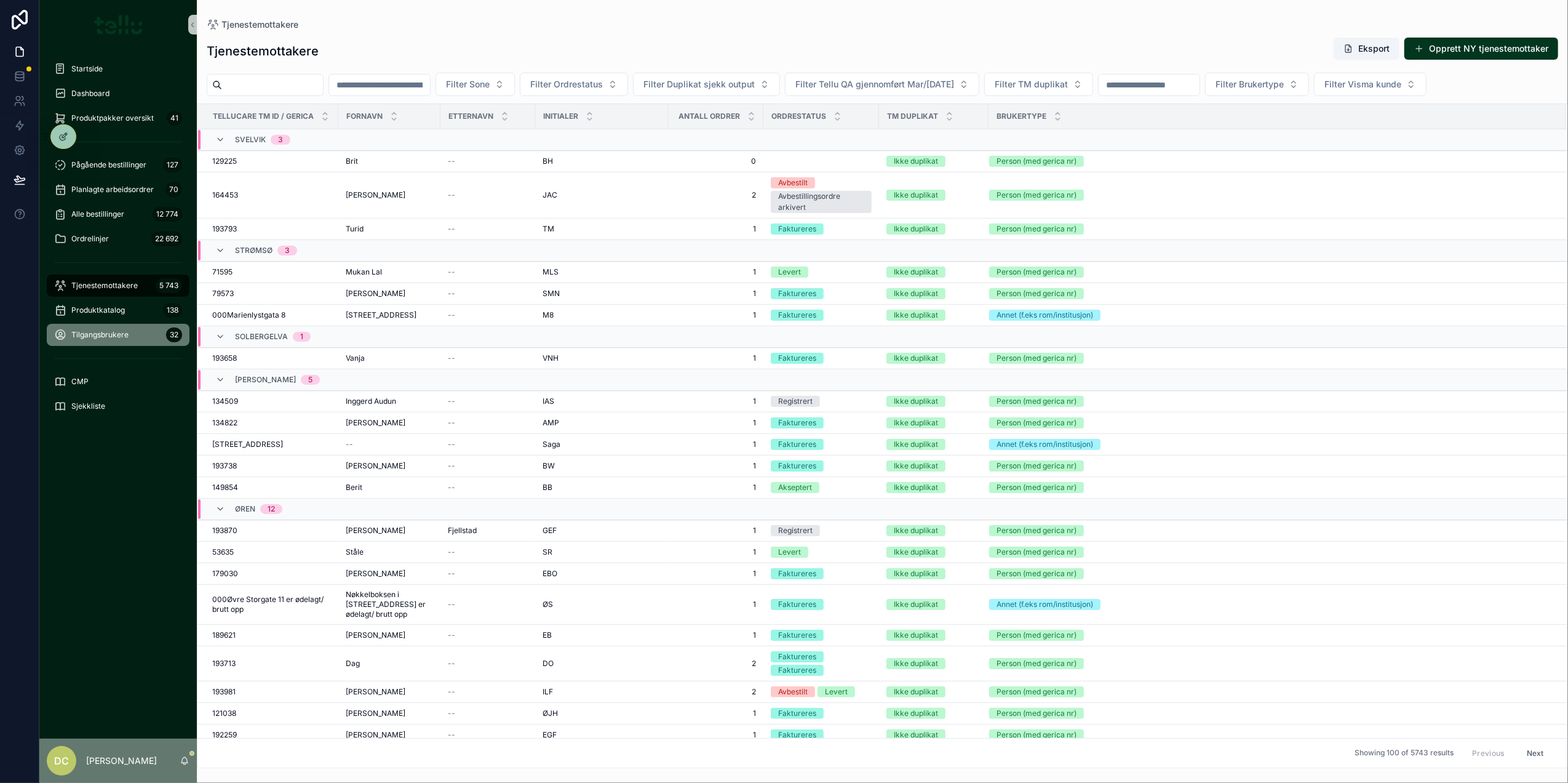
click at [102, 331] on span "Tilgangsbrukere" at bounding box center [100, 335] width 57 height 10
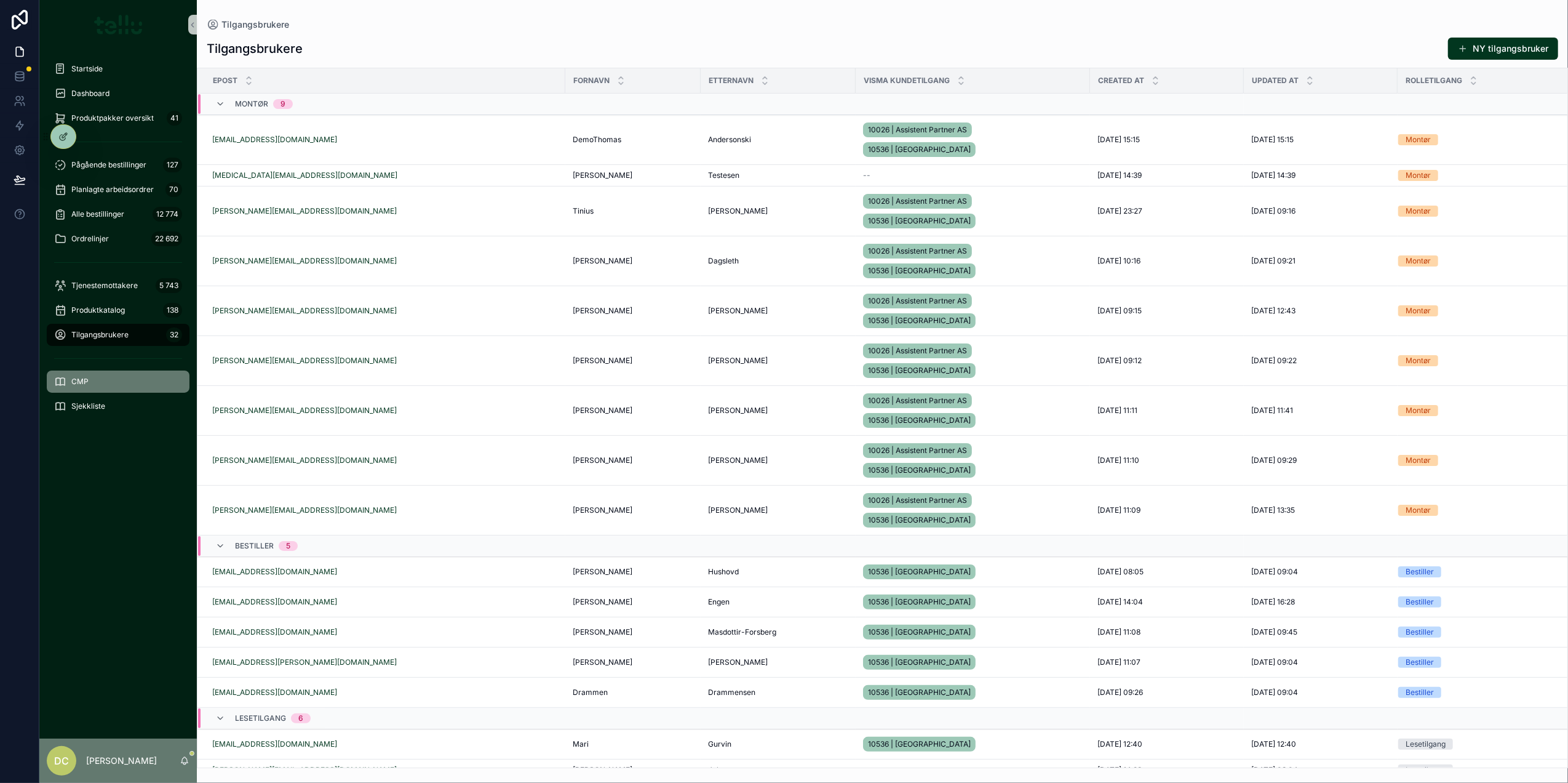
click at [87, 382] on span "CMP" at bounding box center [80, 382] width 17 height 10
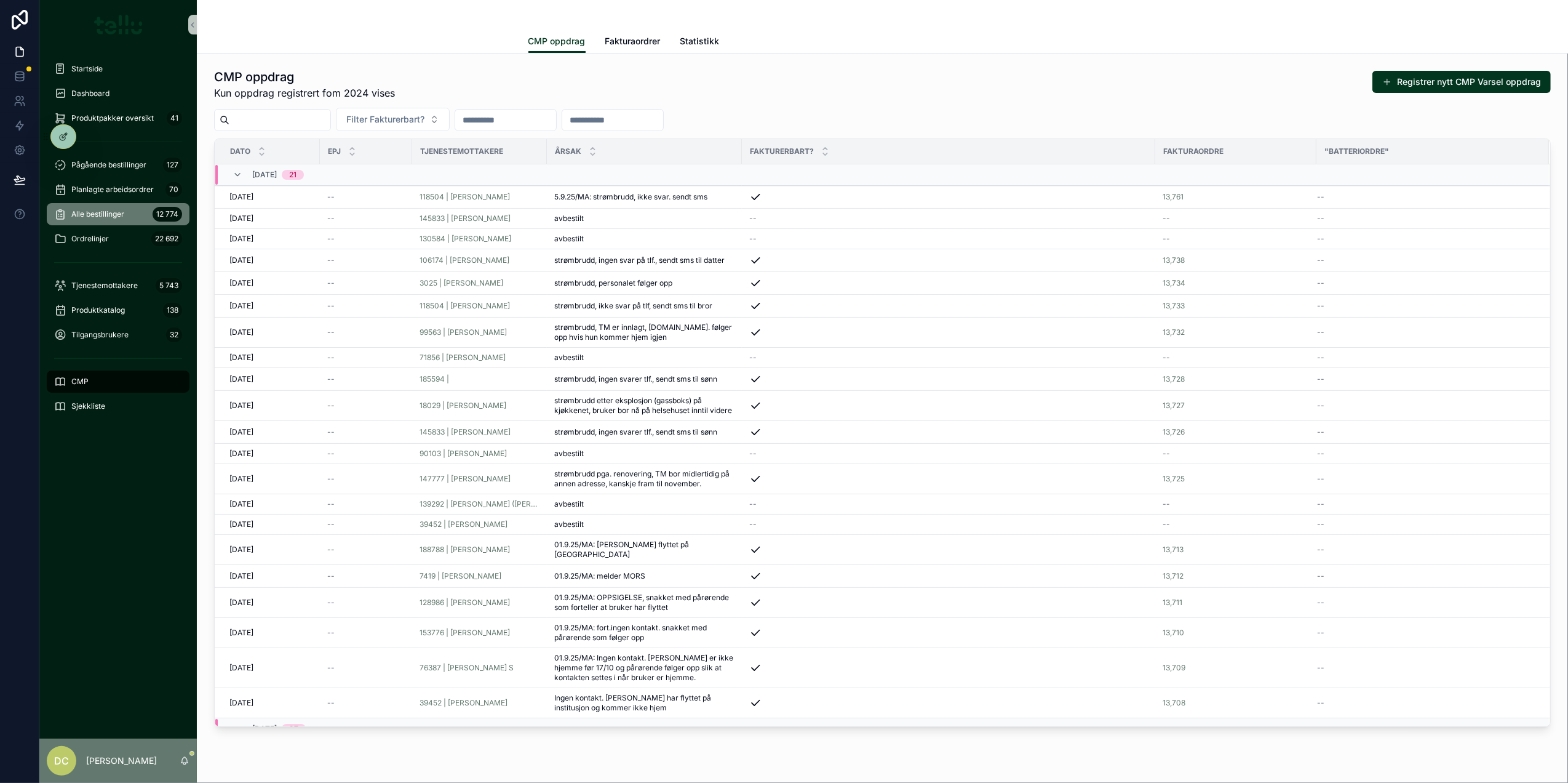
click at [102, 212] on span "Alle bestillinger" at bounding box center [98, 214] width 53 height 10
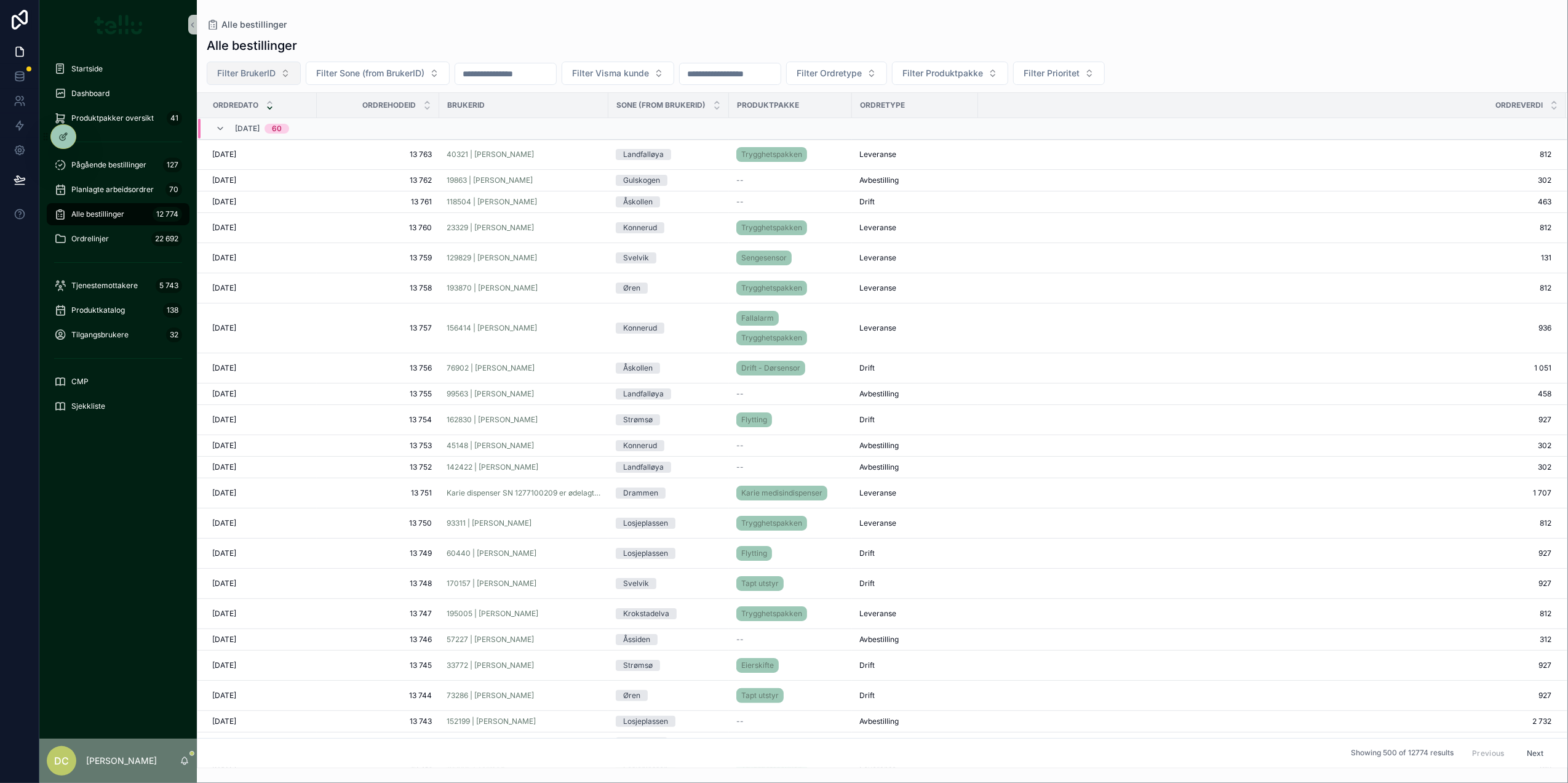
click at [281, 77] on button "Filter BrukerID" at bounding box center [254, 74] width 94 height 24
click at [364, 74] on span "Filter Sone (from BrukerID)" at bounding box center [370, 74] width 108 height 12
type input "****"
click at [335, 139] on div "Kvarter Filten" at bounding box center [380, 143] width 148 height 19
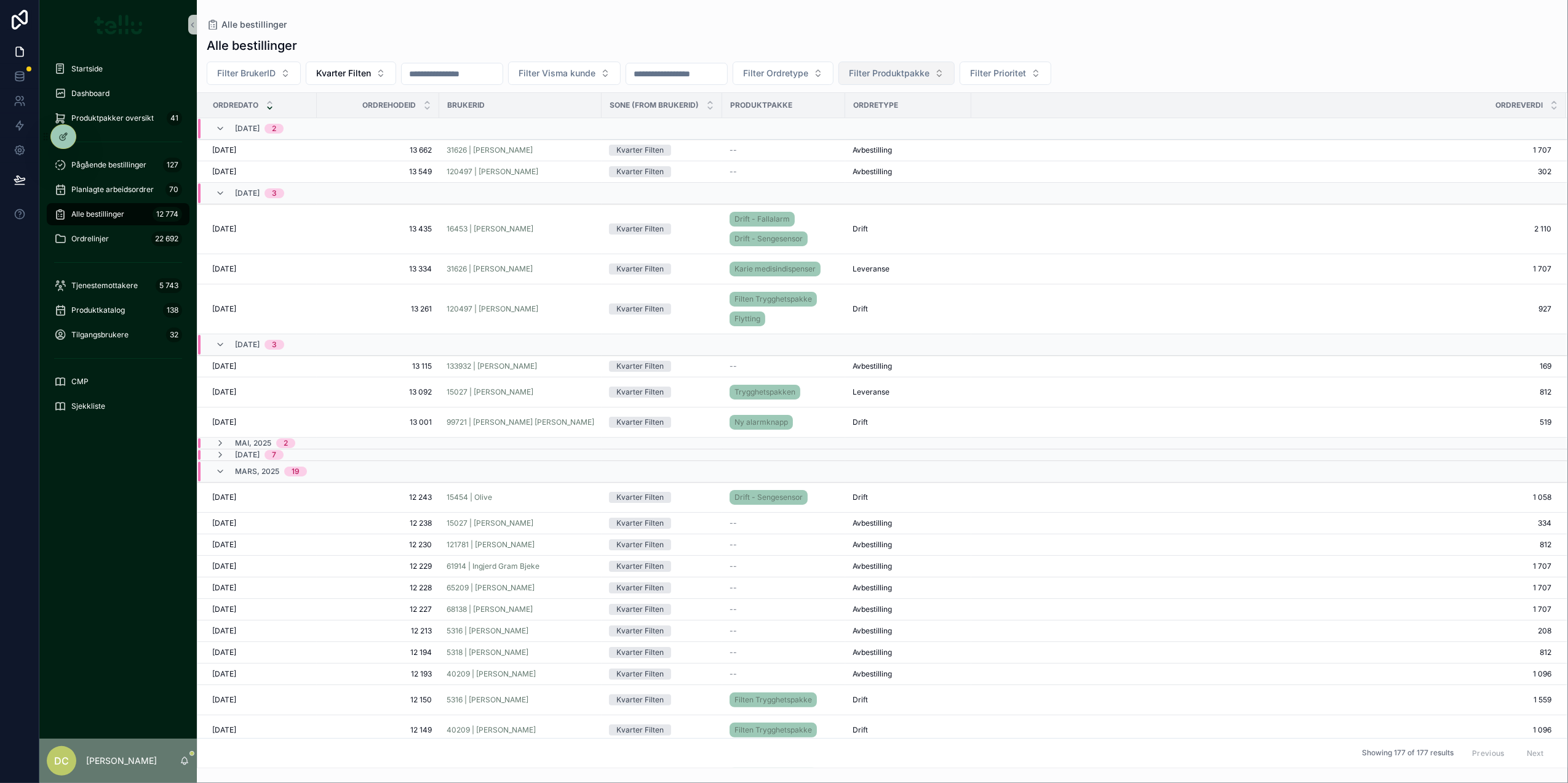
click at [930, 74] on span "Filter Produktpakke" at bounding box center [889, 74] width 80 height 12
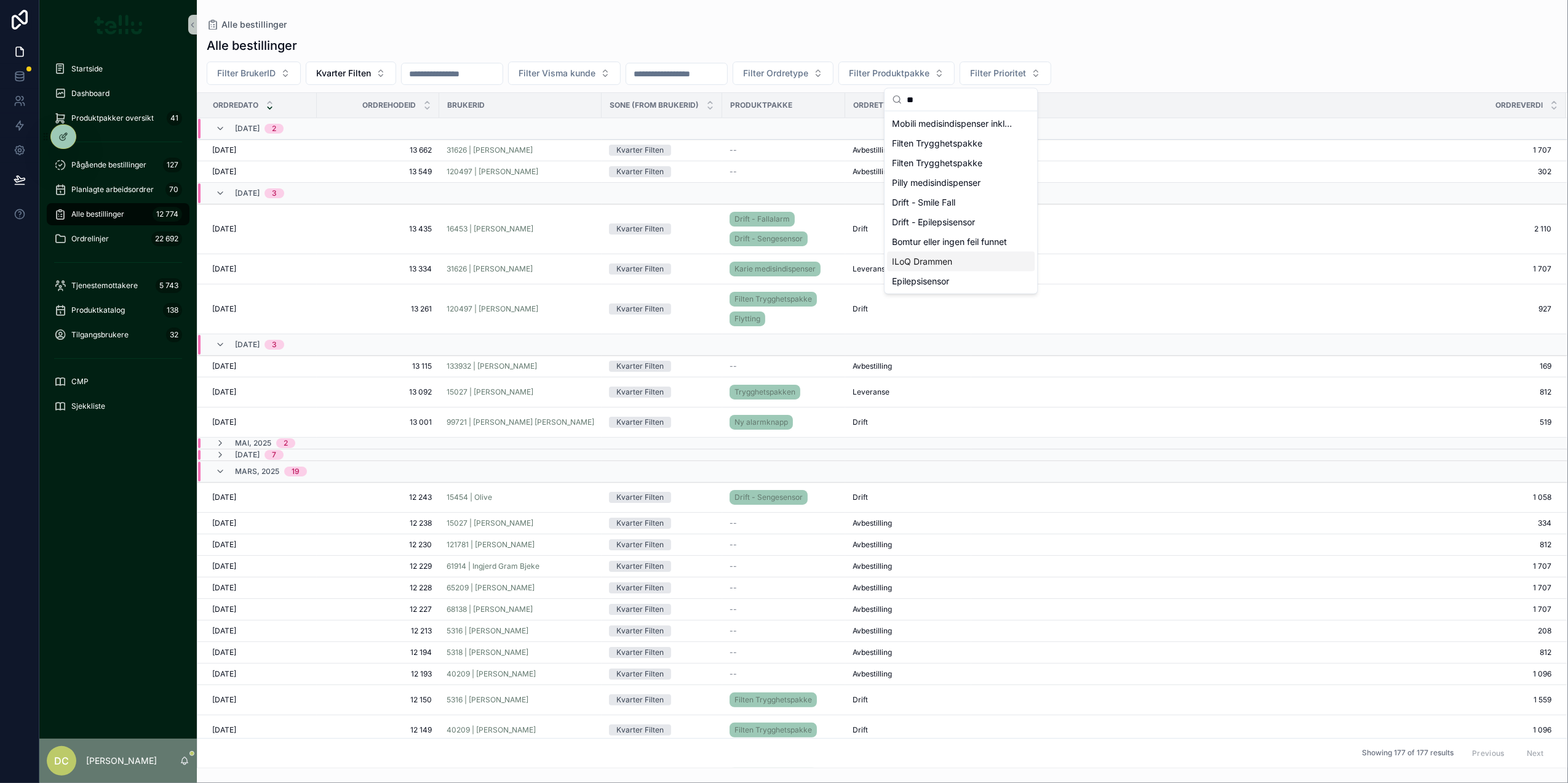
type input "**"
click at [928, 261] on span "ILoQ Drammen" at bounding box center [921, 262] width 60 height 12
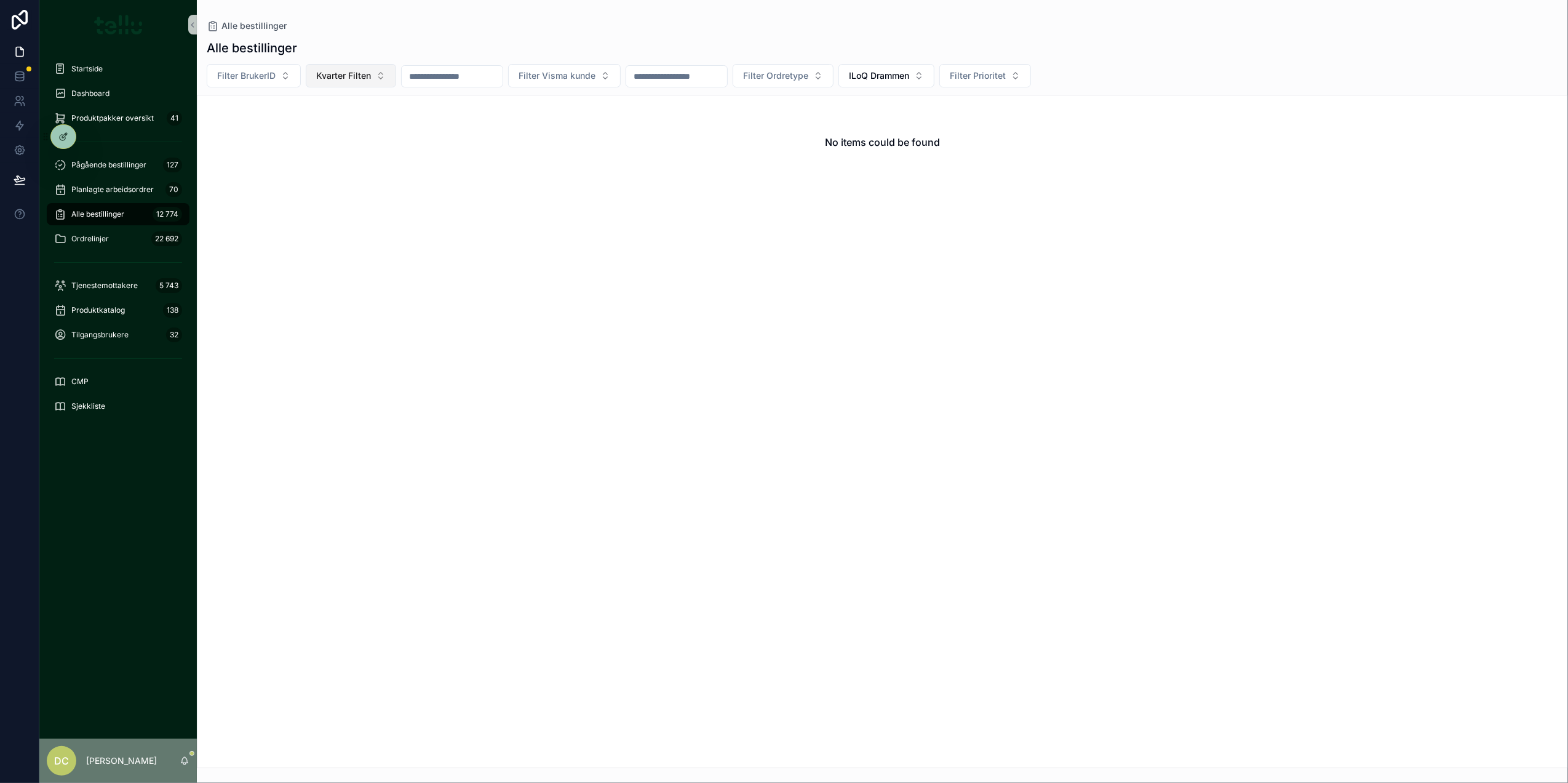
click at [379, 86] on button "Kvarter Filten" at bounding box center [351, 76] width 90 height 24
click at [305, 203] on div "Filten" at bounding box center [352, 203] width 148 height 19
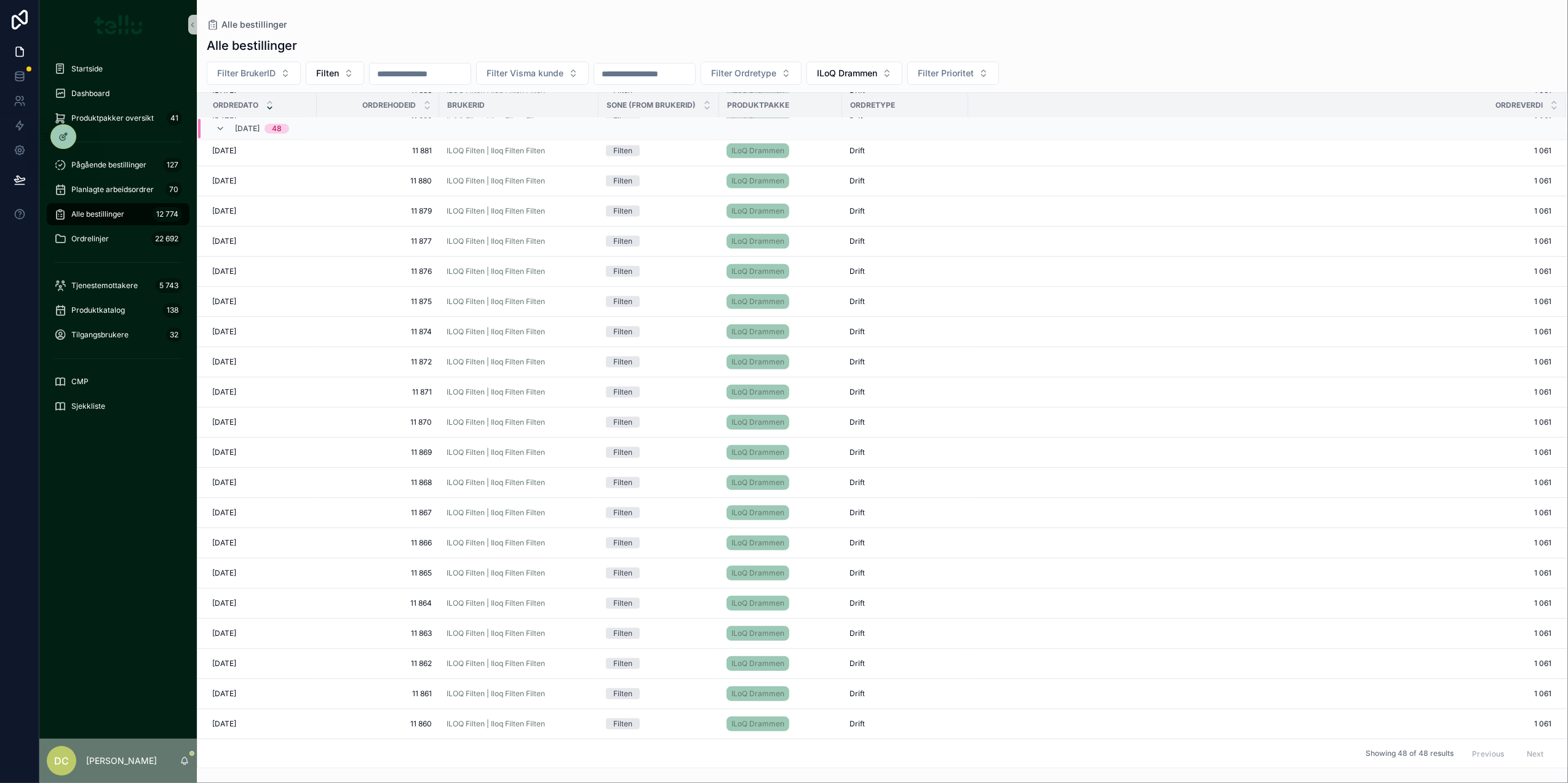
scroll to position [203, 0]
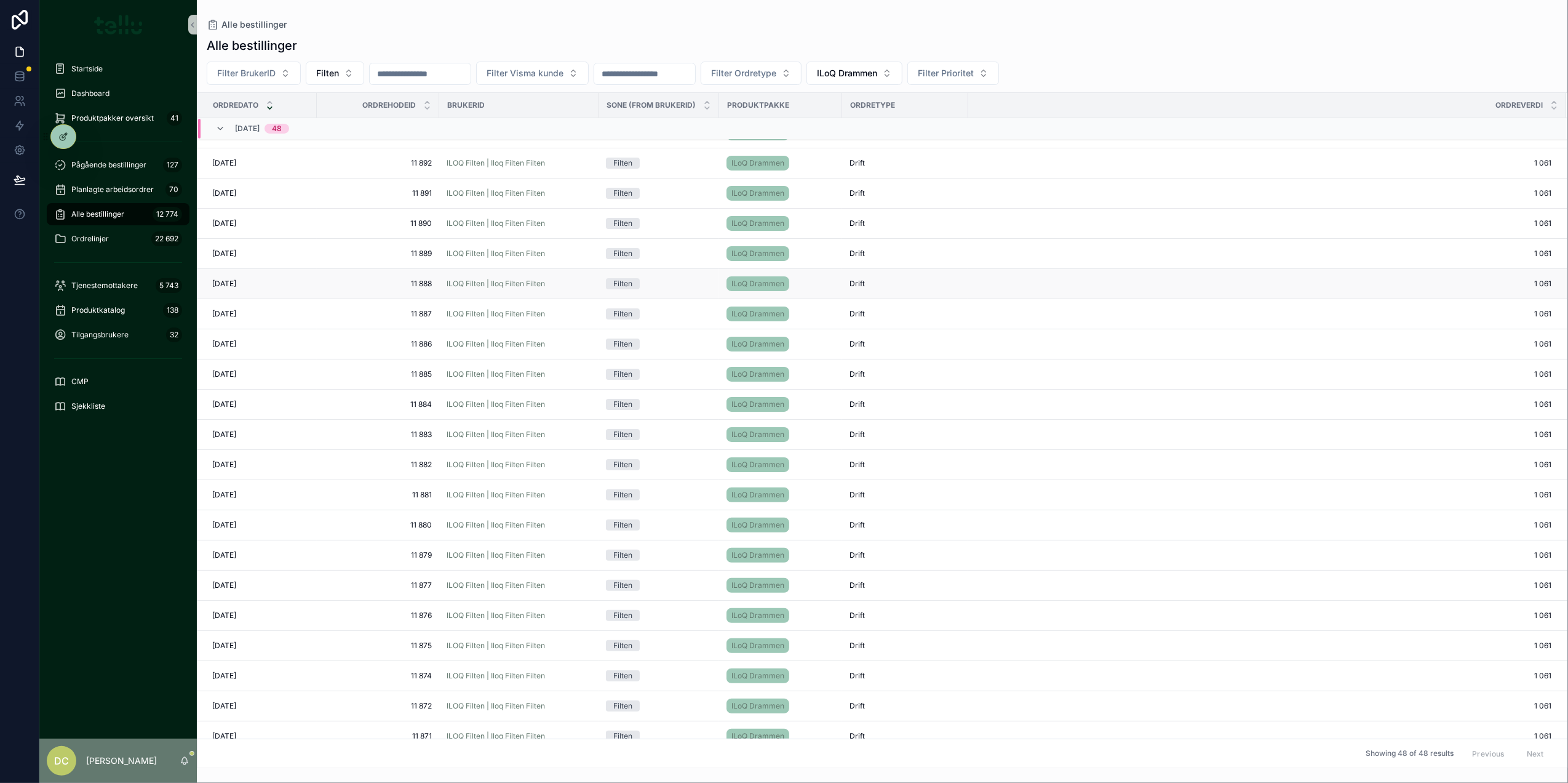
click at [369, 292] on td "11 888 11 888" at bounding box center [378, 283] width 122 height 30
click at [380, 284] on span "11 888" at bounding box center [377, 284] width 108 height 10
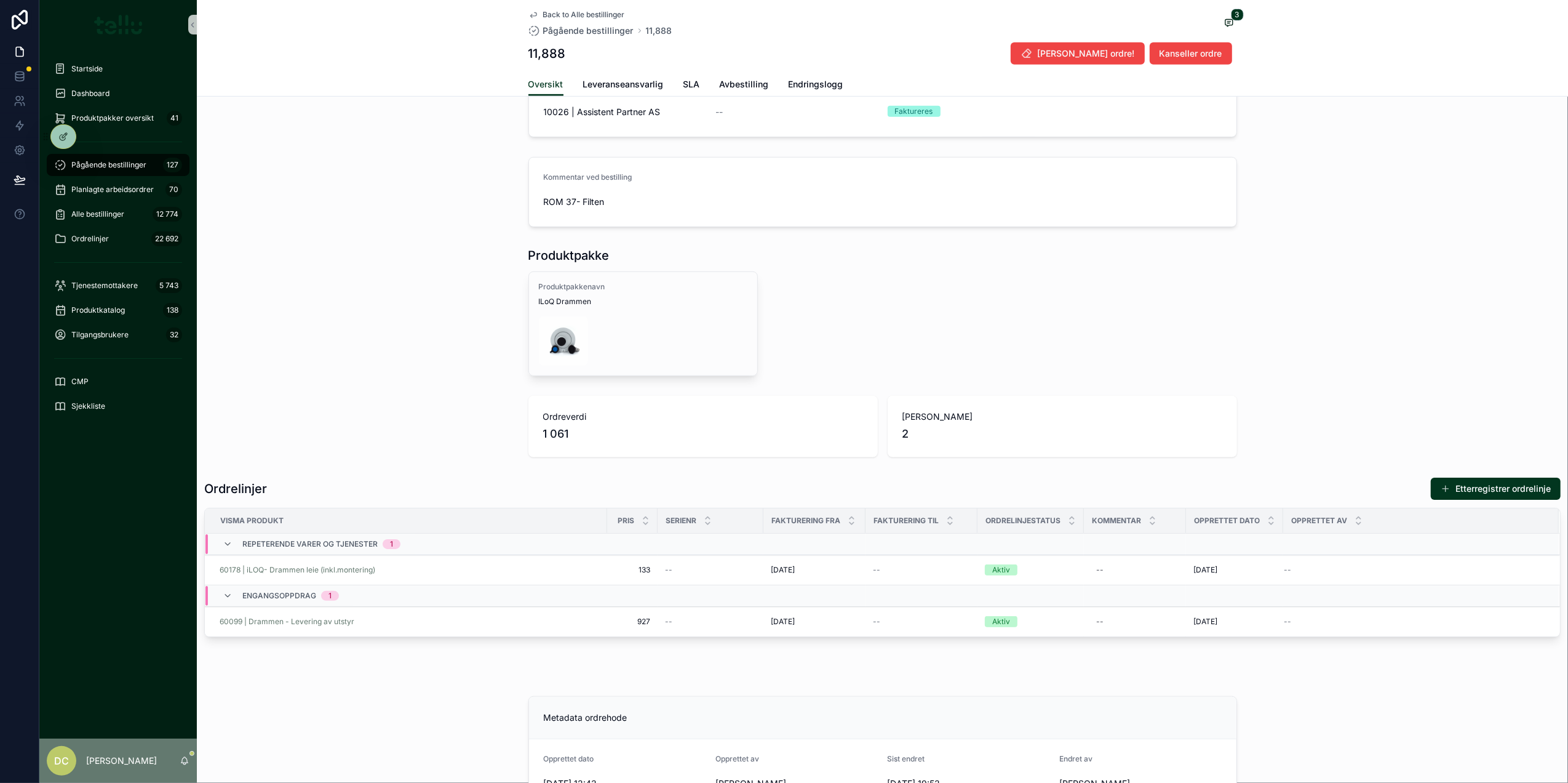
scroll to position [626, 0]
